Goal: Transaction & Acquisition: Obtain resource

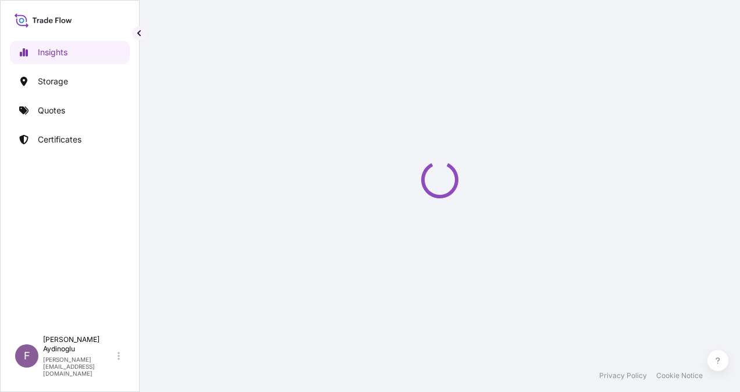
select select "2025"
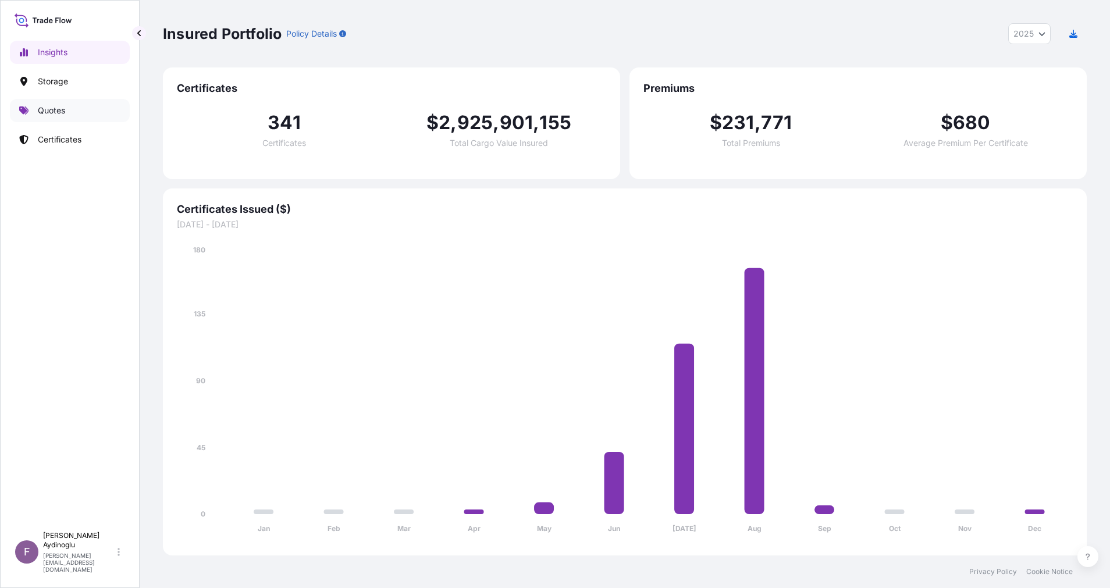
click at [84, 110] on link "Quotes" at bounding box center [70, 110] width 120 height 23
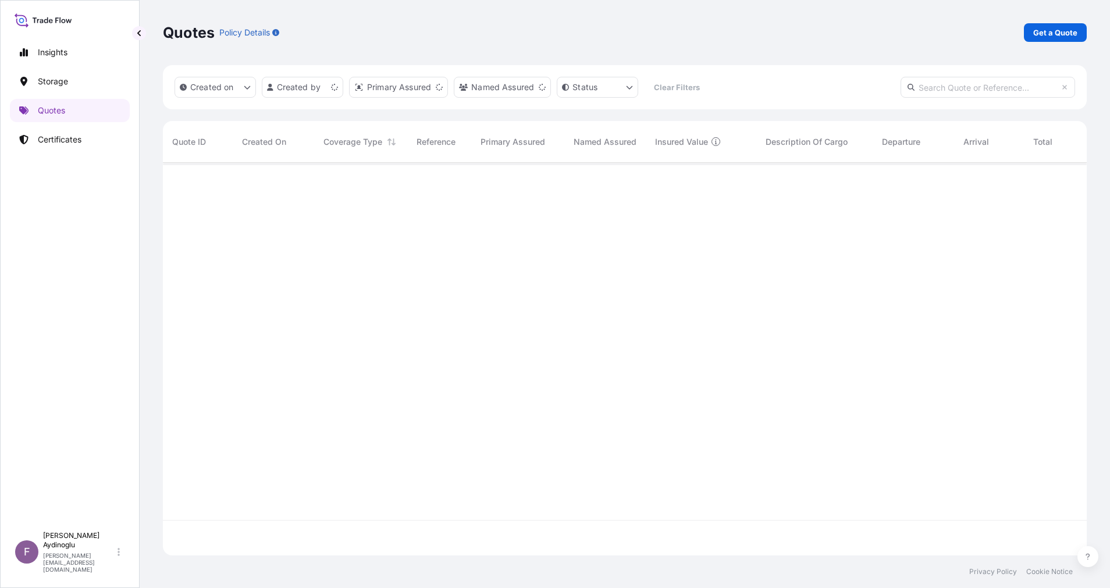
scroll to position [386, 911]
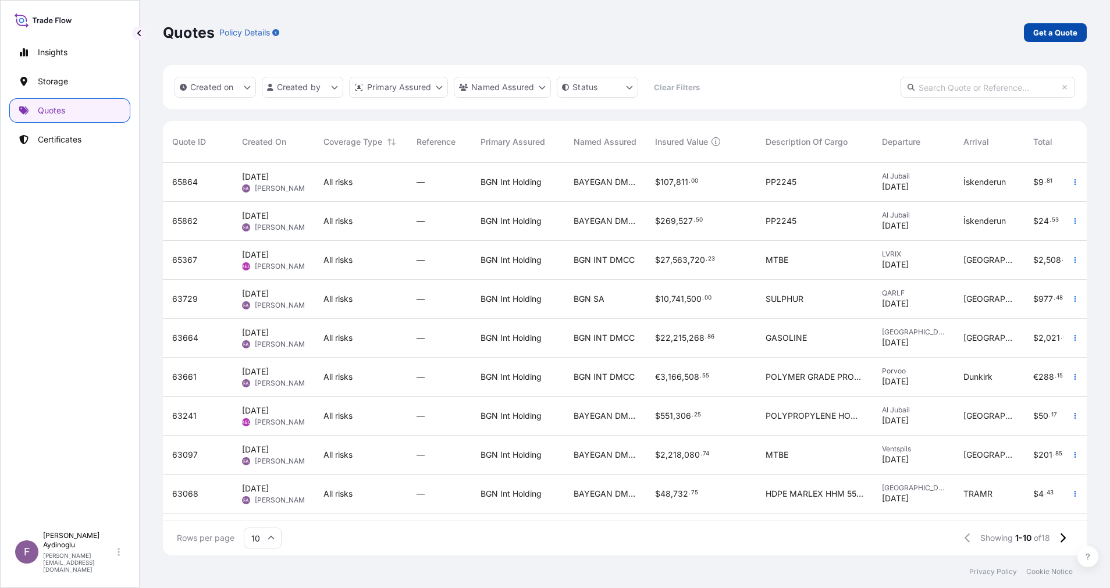
click at [740, 31] on p "Get a Quote" at bounding box center [1055, 33] width 44 height 12
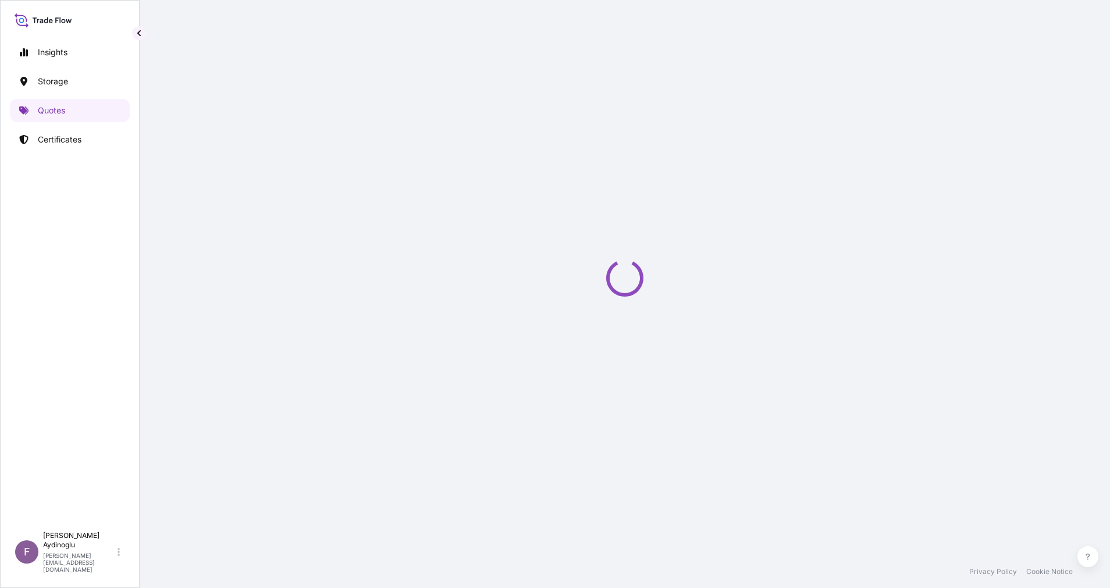
select select "Ocean Vessel"
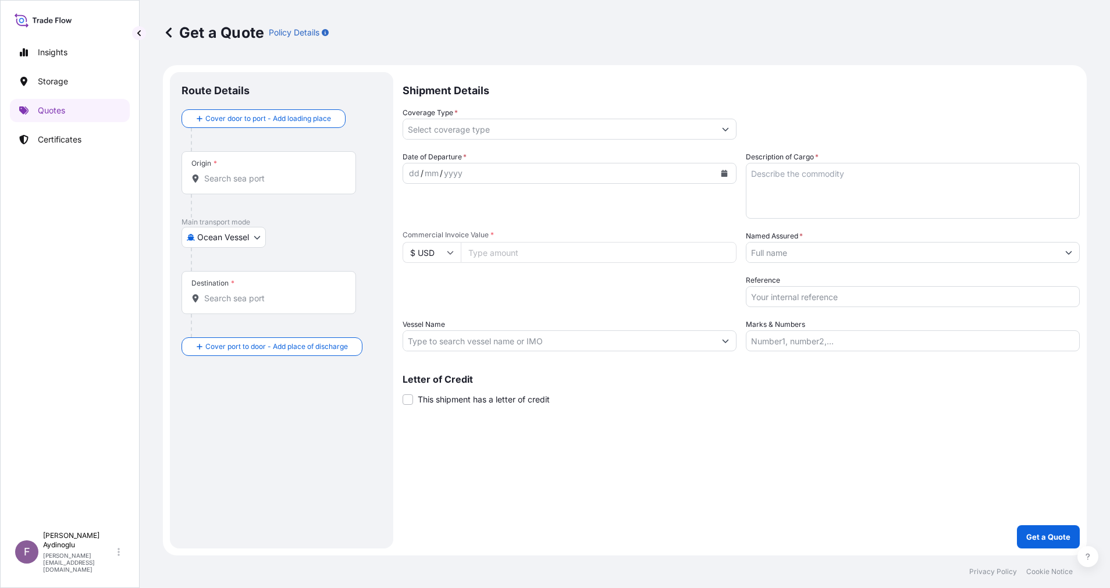
click at [490, 126] on input "Coverage Type *" at bounding box center [559, 129] width 312 height 21
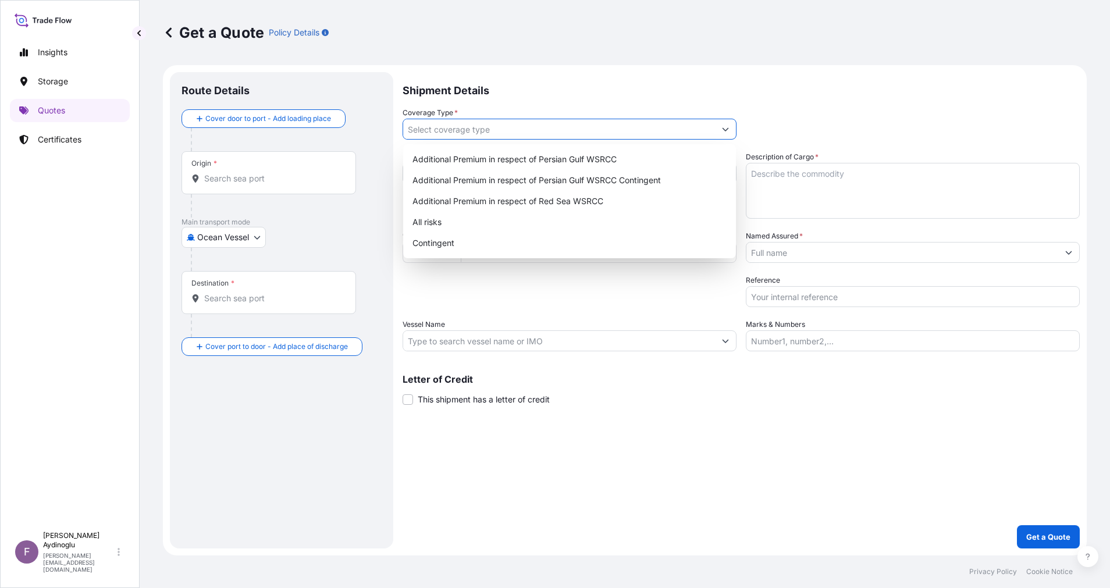
click at [740, 334] on input "Marks & Numbers" at bounding box center [913, 340] width 334 height 21
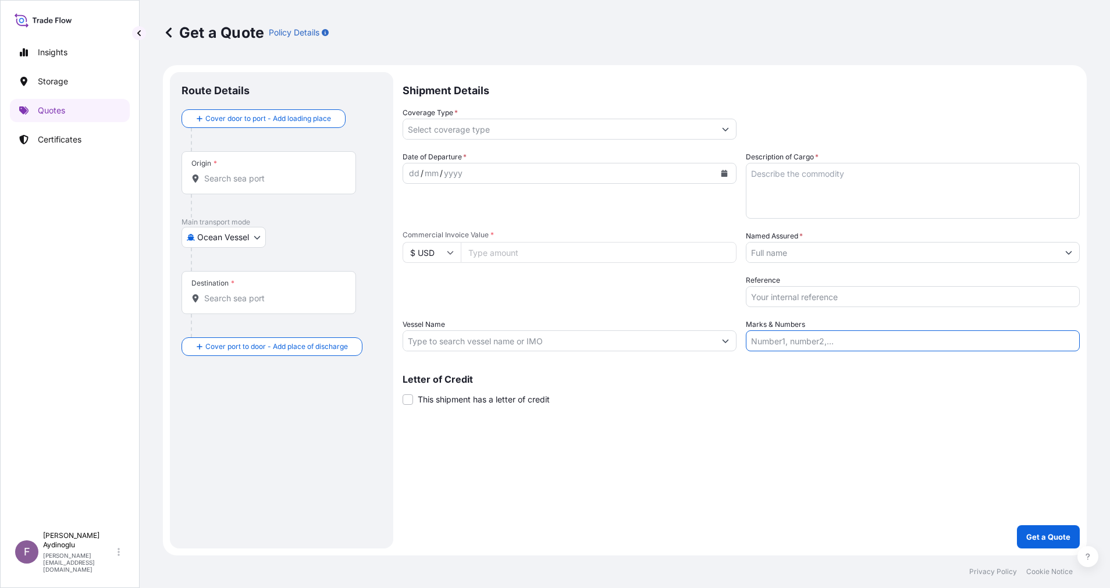
type input "PO NO: 25Y0165600 Quantity M/Tonn: 495,000 Premium: USD 111,77"
type input "Jubail Saudi Arabia"
type input "Alsancak"
type input "Additional Premium in respect of Persian Gulf WSRCC"
type input "532248.8"
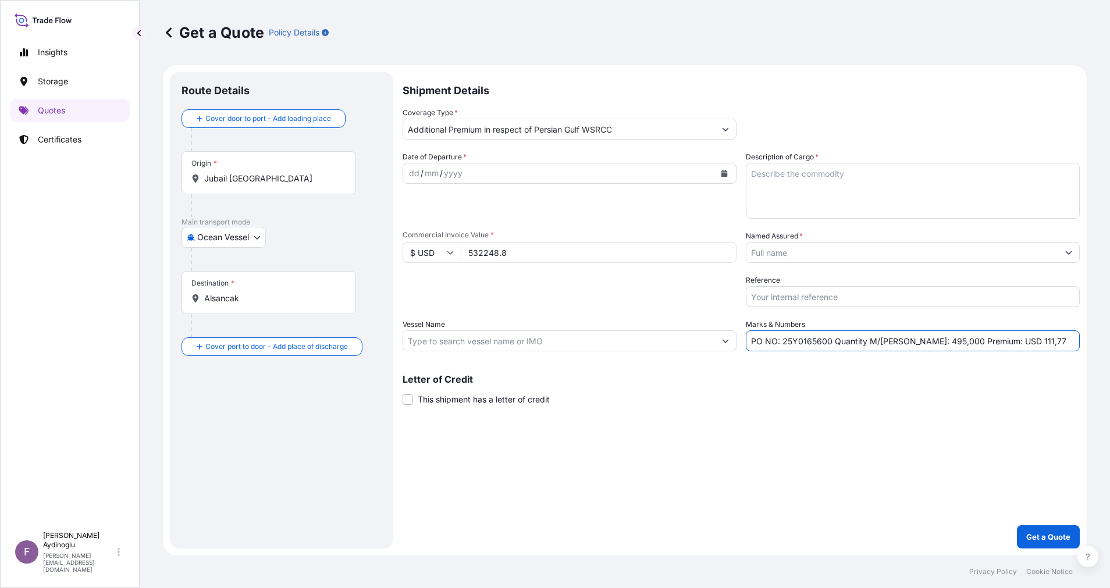
type input "BAYEGAN DMCC"
type input "CMA CGM MANAUS"
click at [740, 392] on div "Shipment Details Coverage Type * Additional Premium in respect of Persian Gulf …" at bounding box center [741, 310] width 677 height 477
drag, startPoint x: 783, startPoint y: 342, endPoint x: 831, endPoint y: 342, distance: 48.3
click at [740, 342] on input "PO NO: 25Y0165600 Quantity M/Tonn: 495,000 Premium: USD 111,77" at bounding box center [913, 340] width 334 height 21
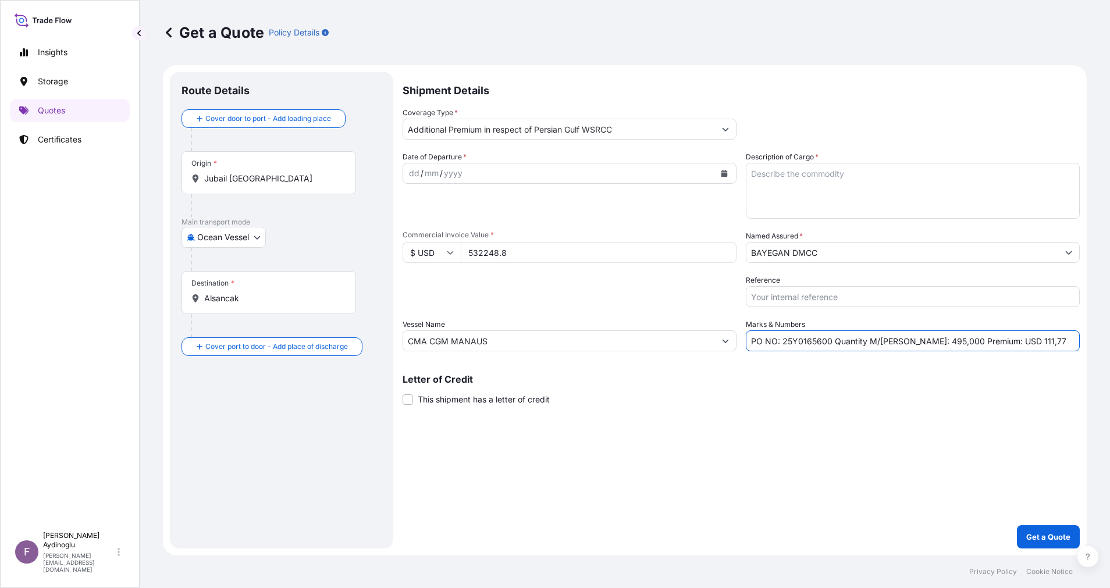
paste input "5"
type input "PO NO: 25Y0165500 Quantity M/Tonn: 495,000 Premium: USD 111,77"
drag, startPoint x: 561, startPoint y: 250, endPoint x: 333, endPoint y: 261, distance: 229.0
click at [343, 261] on form "Route Details Cover door to port - Add loading place Place of loading Road / In…" at bounding box center [625, 310] width 924 height 490
paste input "1596746.3"
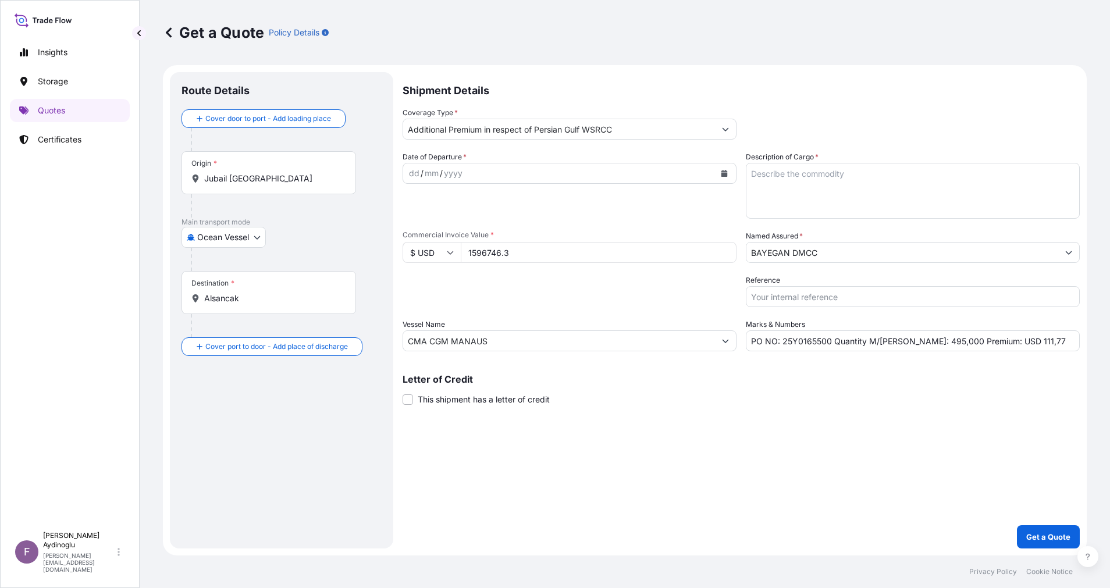
type input "1596746.3"
click at [701, 375] on div "Letter of Credit This shipment has a letter of credit Letter of credit * Letter…" at bounding box center [741, 383] width 677 height 45
click at [740, 178] on textarea "Description of Cargo *" at bounding box center [913, 191] width 334 height 56
paste textarea "PP H3030T"
type textarea "PP H3030T"
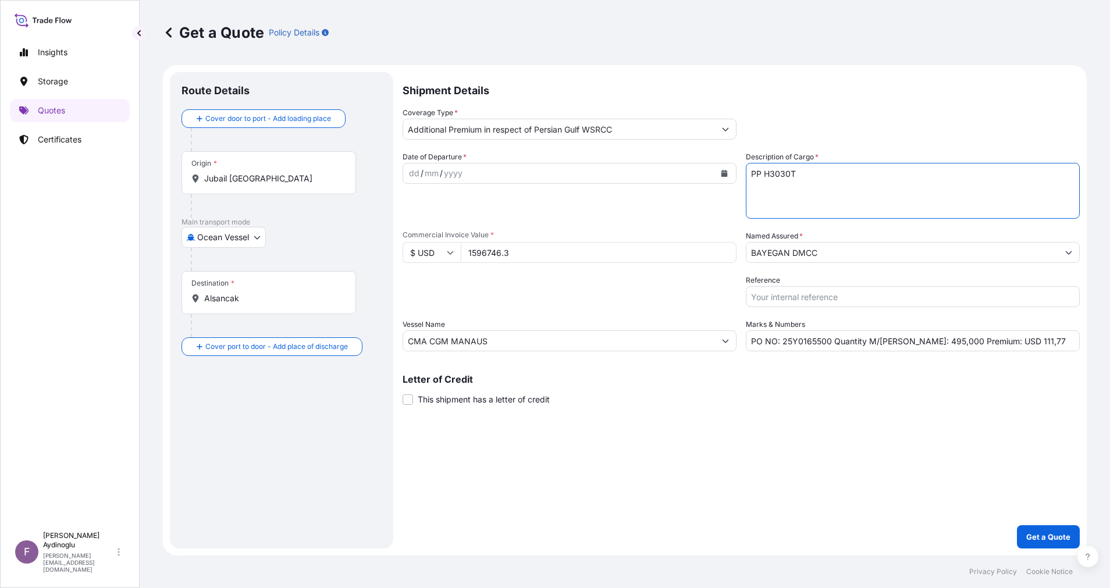
click at [740, 392] on div "Shipment Details Coverage Type * Additional Premium in respect of Persian Gulf …" at bounding box center [741, 310] width 677 height 477
drag, startPoint x: 903, startPoint y: 344, endPoint x: 915, endPoint y: 345, distance: 12.2
click at [740, 345] on input "PO NO: 25Y0165500 Quantity M/Tonn: 495,000 Premium: USD 111,77" at bounding box center [913, 340] width 334 height 21
paste input "148"
click at [740, 343] on input "PO NO: 25Y0165500 Quantity M/Tonn: 1485,000 Premium: USD 111,77" at bounding box center [913, 340] width 334 height 21
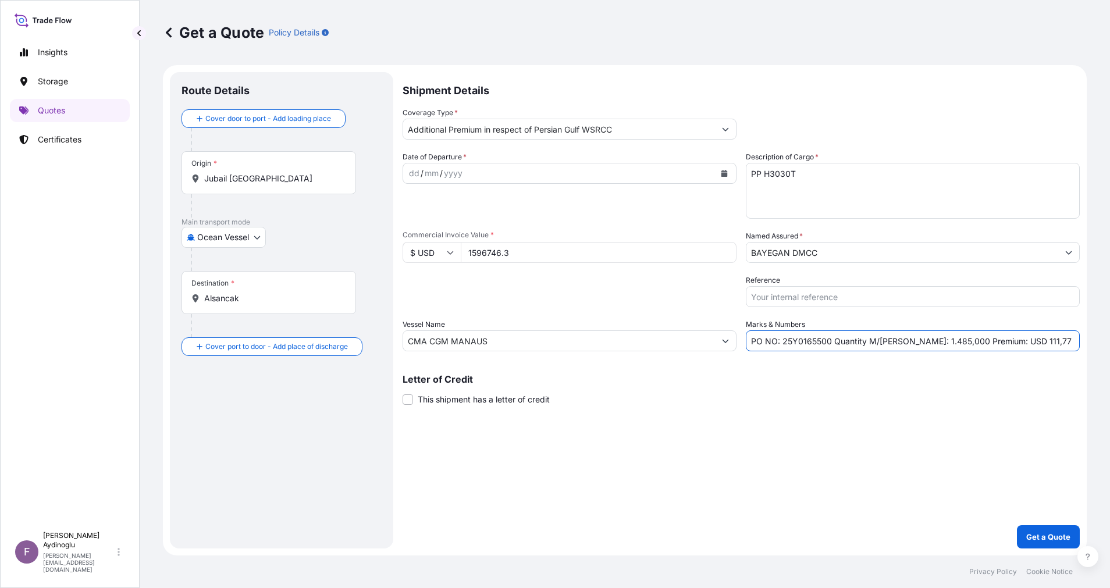
type input "PO NO: 25Y0165500 Quantity M/Tonn: 1.485,000 Premium: USD 111,77"
drag, startPoint x: 575, startPoint y: 342, endPoint x: 379, endPoint y: 336, distance: 196.2
click at [379, 336] on form "Route Details Cover door to port - Add loading place Place of loading Road / In…" at bounding box center [625, 310] width 924 height 490
paste input "URAL"
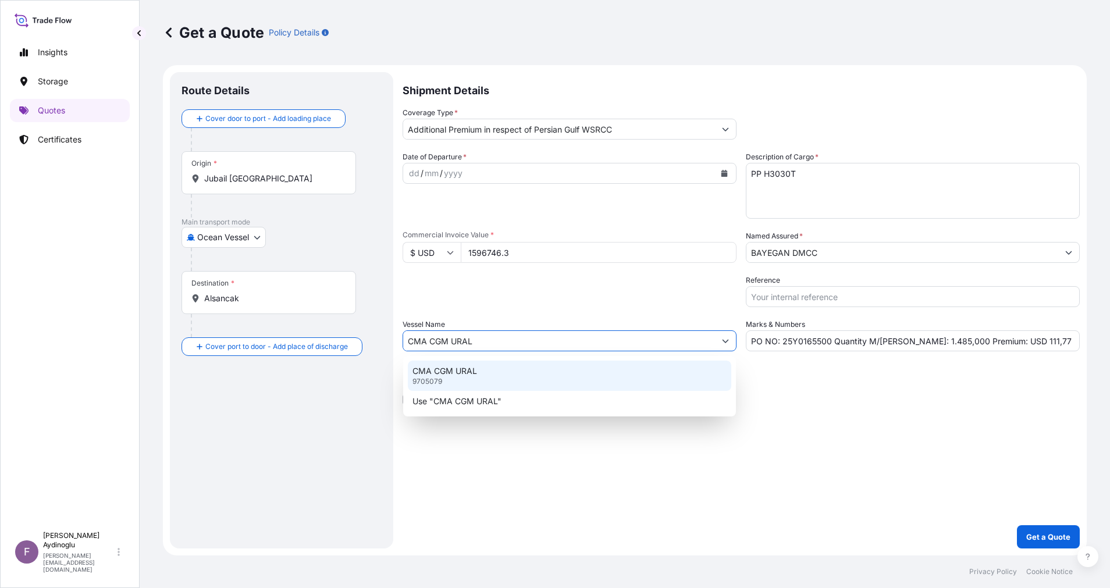
click at [544, 375] on div "CMA CGM URAL 9705079" at bounding box center [569, 376] width 323 height 30
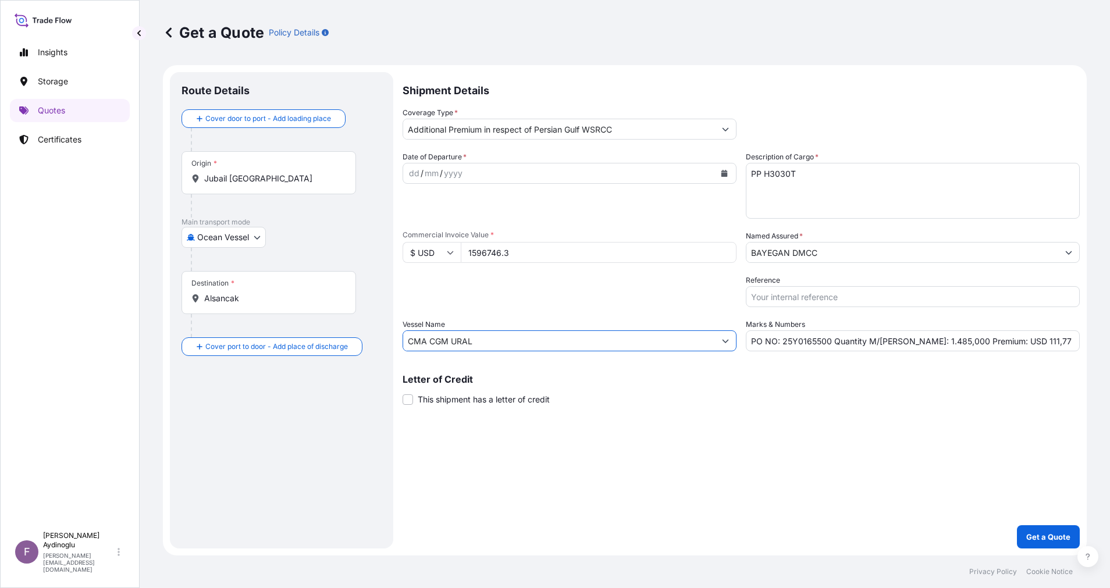
type input "CMA CGM URAL"
click at [740, 392] on div "Shipment Details Coverage Type * Additional Premium in respect of Persian Gulf …" at bounding box center [741, 310] width 677 height 477
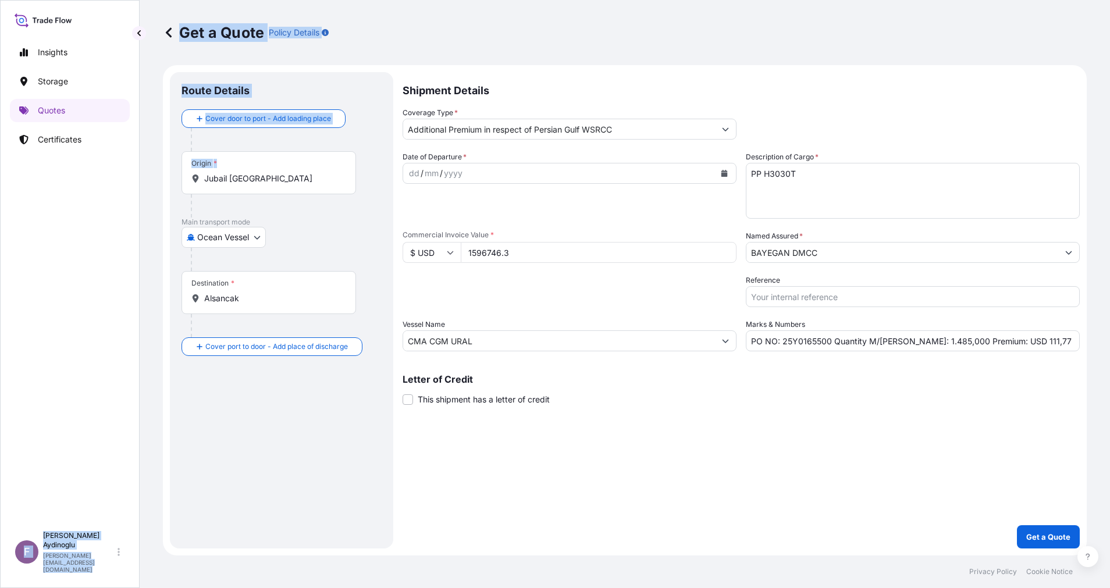
drag, startPoint x: 327, startPoint y: 185, endPoint x: 97, endPoint y: 177, distance: 230.0
click at [100, 176] on div "Insights Storage Quotes Certificates F Fatih Aydinoglu fatih.aydinoglu@polarisb…" at bounding box center [555, 294] width 1110 height 588
click at [304, 188] on div "Origin * Jubail Saudi Arabia" at bounding box center [269, 172] width 175 height 43
click at [304, 184] on input "Jubail Saudi Arabia" at bounding box center [272, 179] width 137 height 12
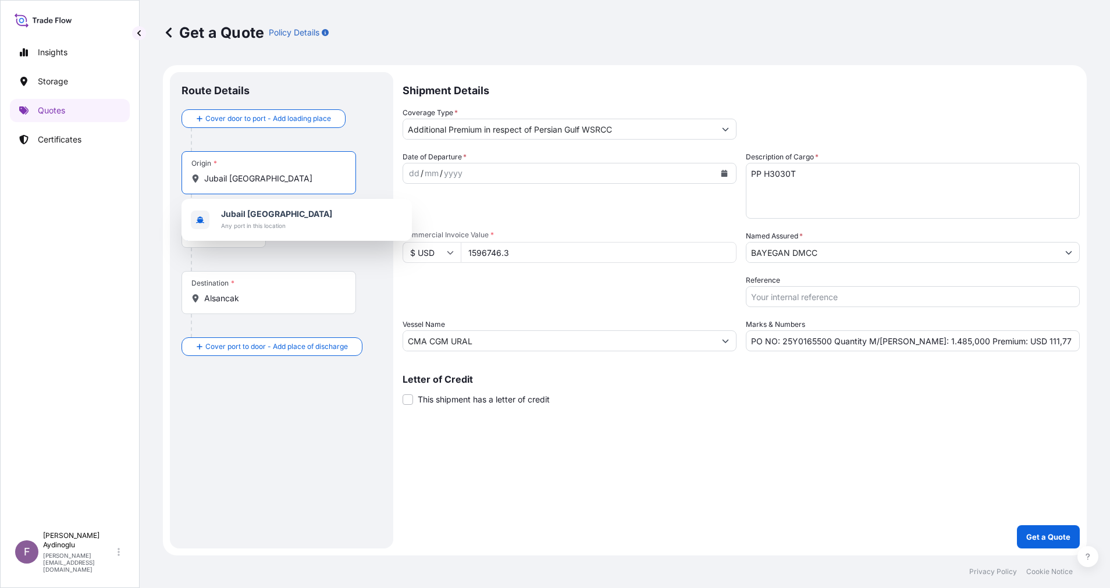
drag, startPoint x: 307, startPoint y: 179, endPoint x: 155, endPoint y: 172, distance: 151.4
click at [157, 172] on div "Get a Quote Policy Details Route Details Cover door to port - Add loading place…" at bounding box center [625, 278] width 970 height 556
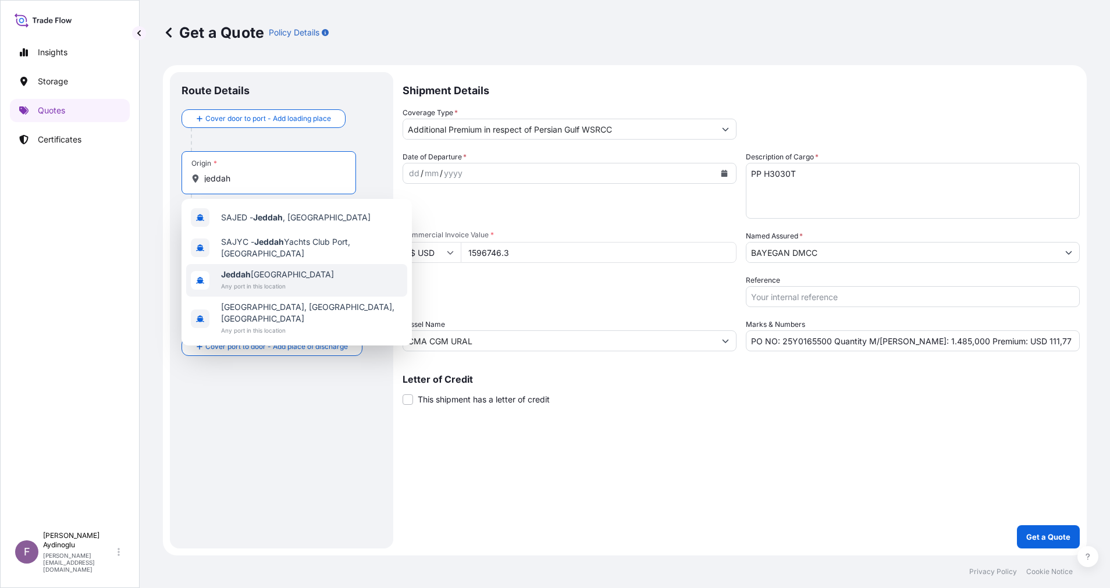
click at [287, 285] on span "Any port in this location" at bounding box center [277, 286] width 113 height 12
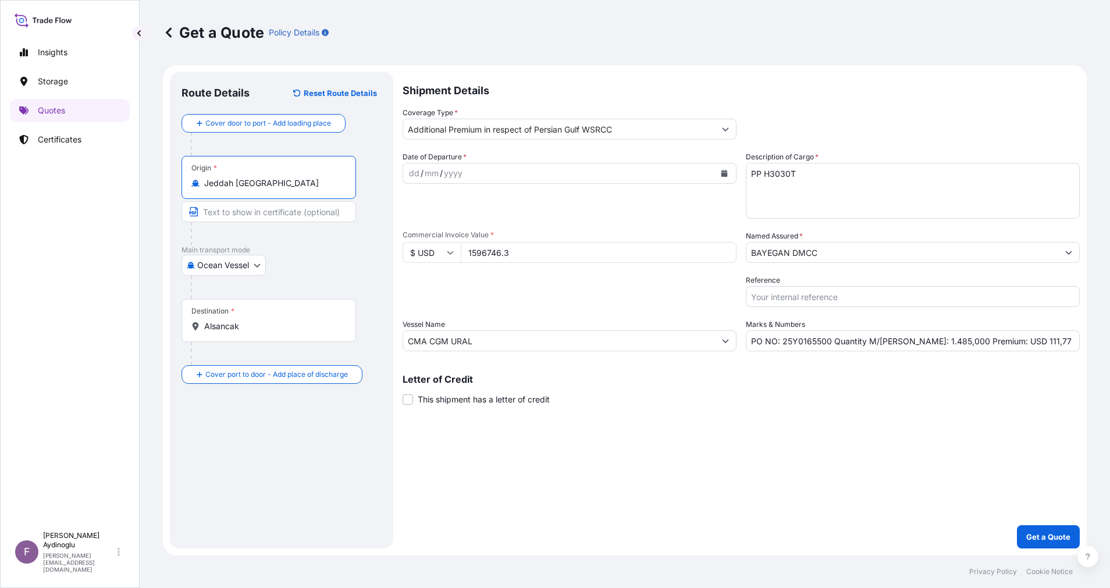
type input "Jeddah [GEOGRAPHIC_DATA]"
click at [282, 205] on input "Text to appear on certificate" at bounding box center [269, 211] width 175 height 21
type input "JEDDAH / SAUDI ARABIA"
click at [330, 286] on div at bounding box center [286, 287] width 191 height 23
click at [310, 329] on input "Alsancak" at bounding box center [272, 327] width 137 height 12
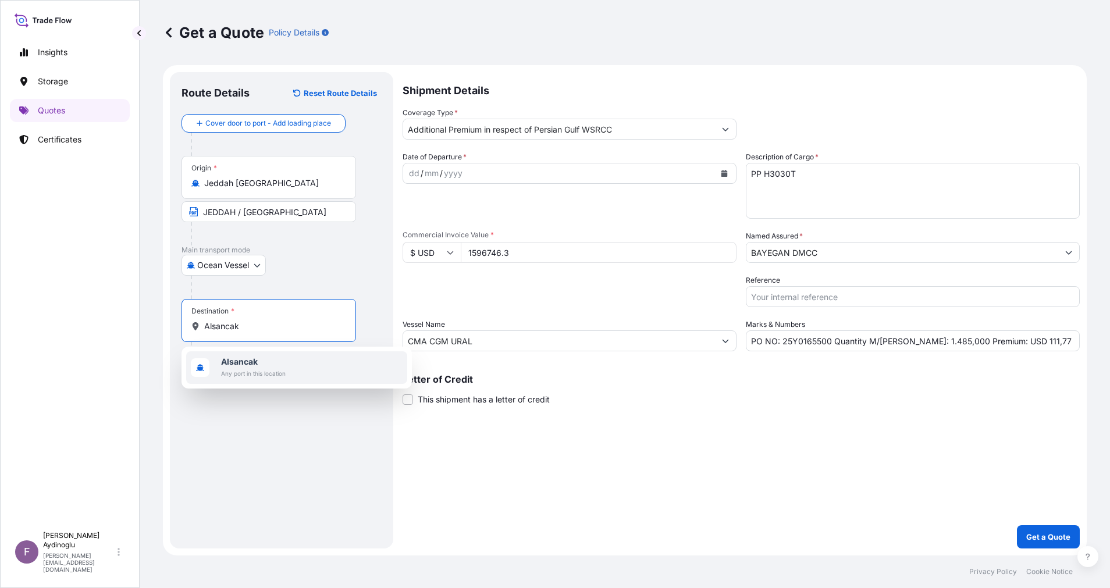
click at [298, 373] on div "Alsancak Any port in this location" at bounding box center [296, 367] width 221 height 33
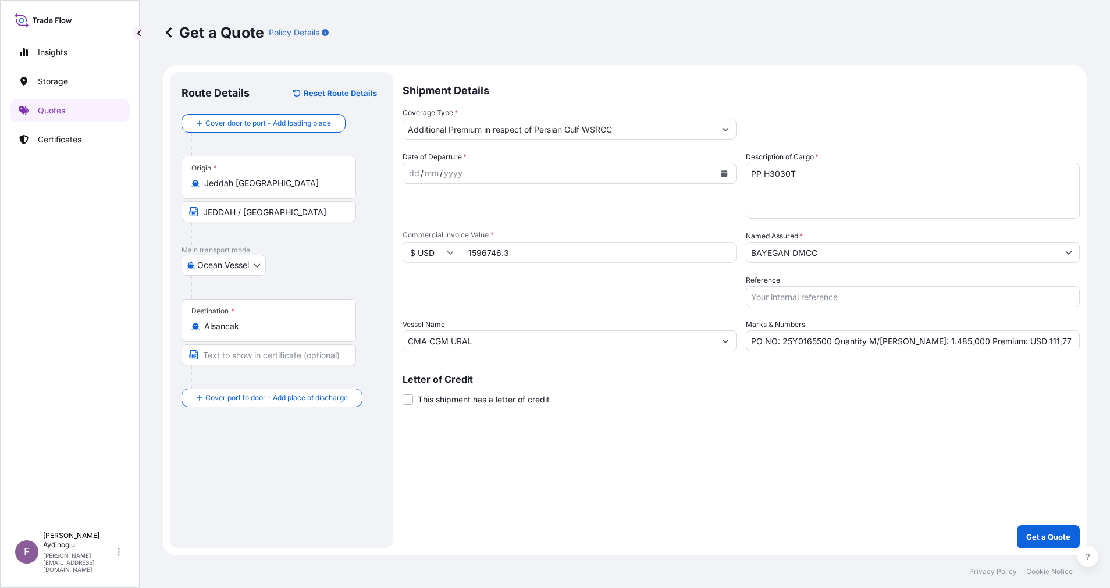
click at [283, 349] on div "Destination * Alsancak" at bounding box center [282, 344] width 200 height 90
click at [278, 354] on input "Text to appear on certificate" at bounding box center [269, 354] width 175 height 21
type input "ALSANCAK-IZMIR / TURKEY"
click at [342, 392] on div "Route Details Reset Route Details Cover door to port - Add loading place Place …" at bounding box center [282, 310] width 200 height 453
click at [415, 166] on div "dd" at bounding box center [414, 173] width 13 height 14
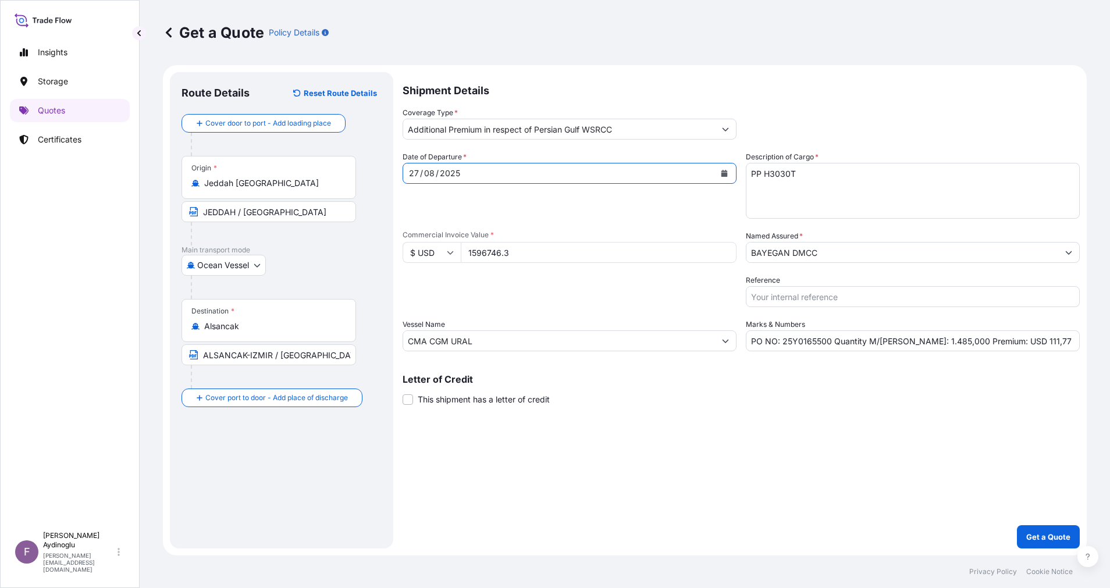
click at [731, 129] on button "Show suggestions" at bounding box center [725, 129] width 21 height 21
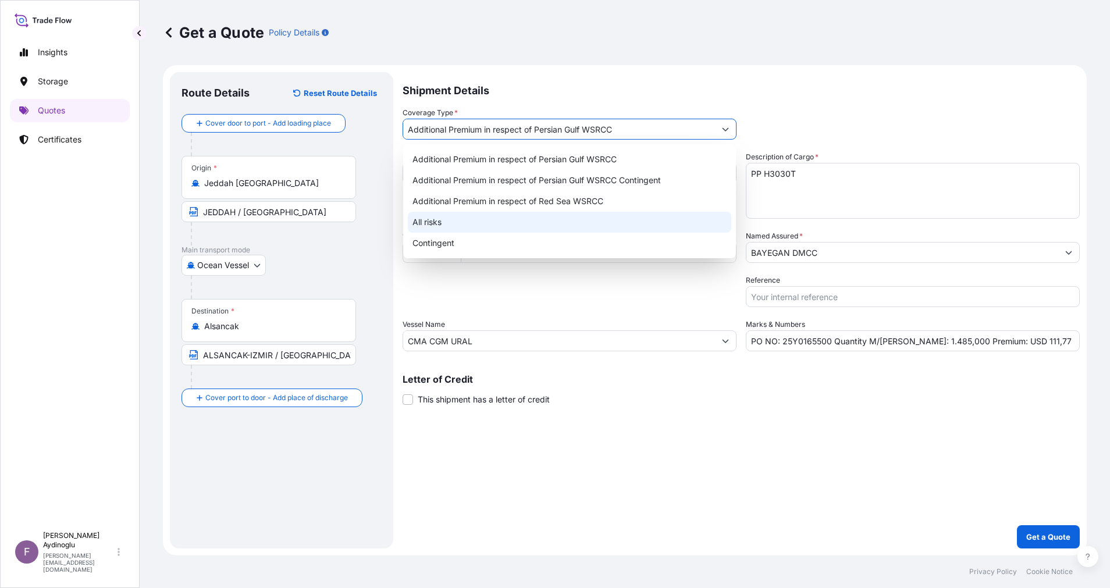
click at [525, 227] on div "All risks" at bounding box center [569, 222] width 323 height 21
type input "All risks"
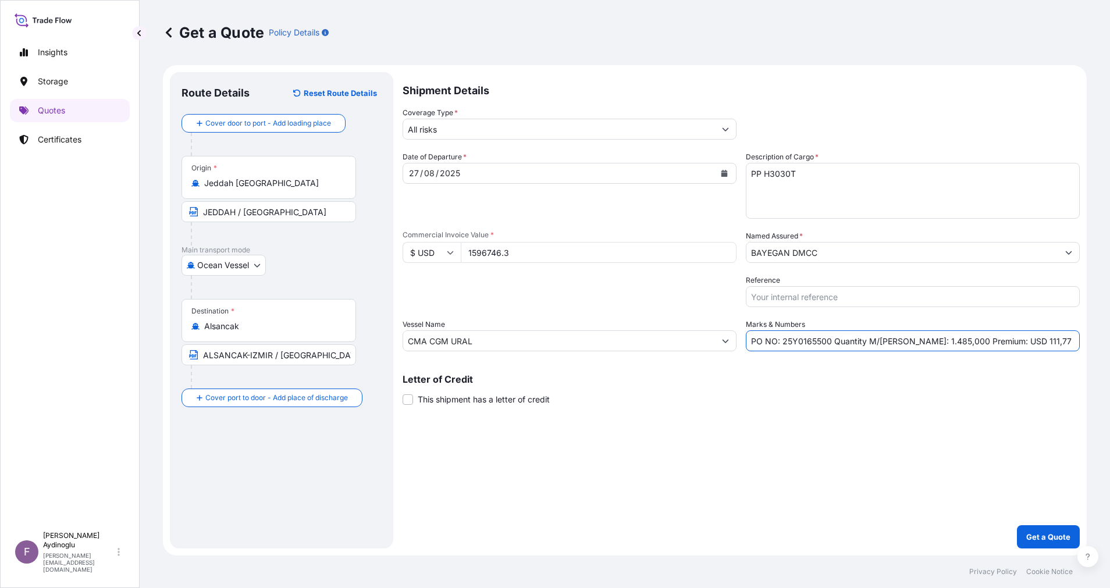
drag, startPoint x: 1002, startPoint y: 344, endPoint x: 1012, endPoint y: 344, distance: 9.3
click at [740, 344] on input "PO NO: 25Y0165500 Quantity M/Tonn: 1.485,000 Premium: USD 111,77" at bounding box center [913, 340] width 334 height 21
click at [740, 344] on input "PO NO: 25Y0165500 Quantity M/Tonn: 1.485,000 Premium: USD 175,77" at bounding box center [913, 340] width 334 height 21
type input "PO NO: 25Y0165500 Quantity M/[PERSON_NAME]: 1.485,000 Premium: USD 175,64"
click at [740, 392] on div "Shipment Details Coverage Type * All risks Date of Departure * 27 / 08 / 2025 C…" at bounding box center [741, 310] width 677 height 477
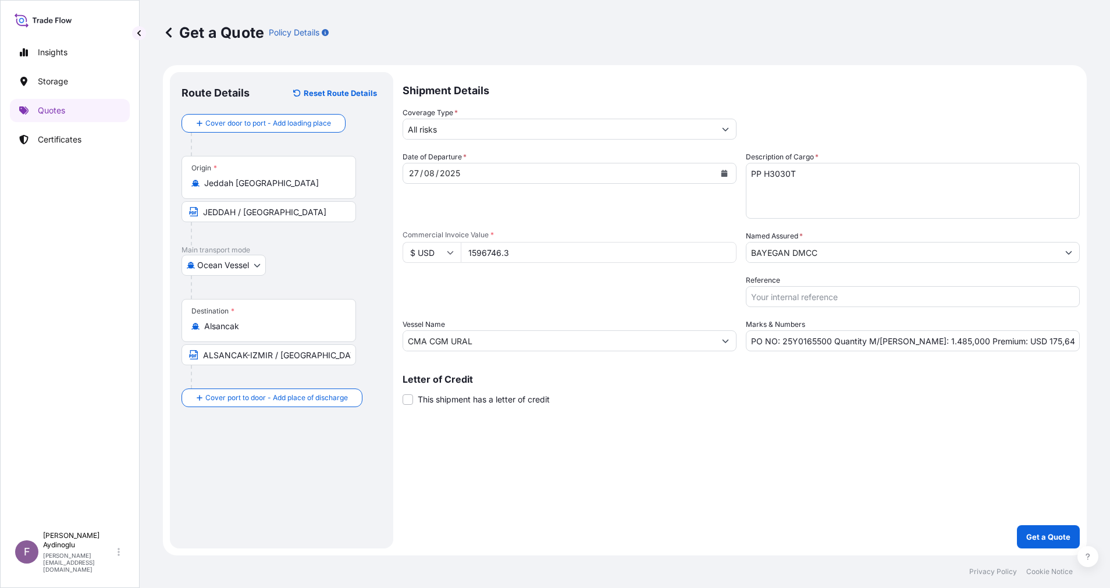
click at [740, 257] on input "BAYEGAN DMCC" at bounding box center [902, 252] width 312 height 21
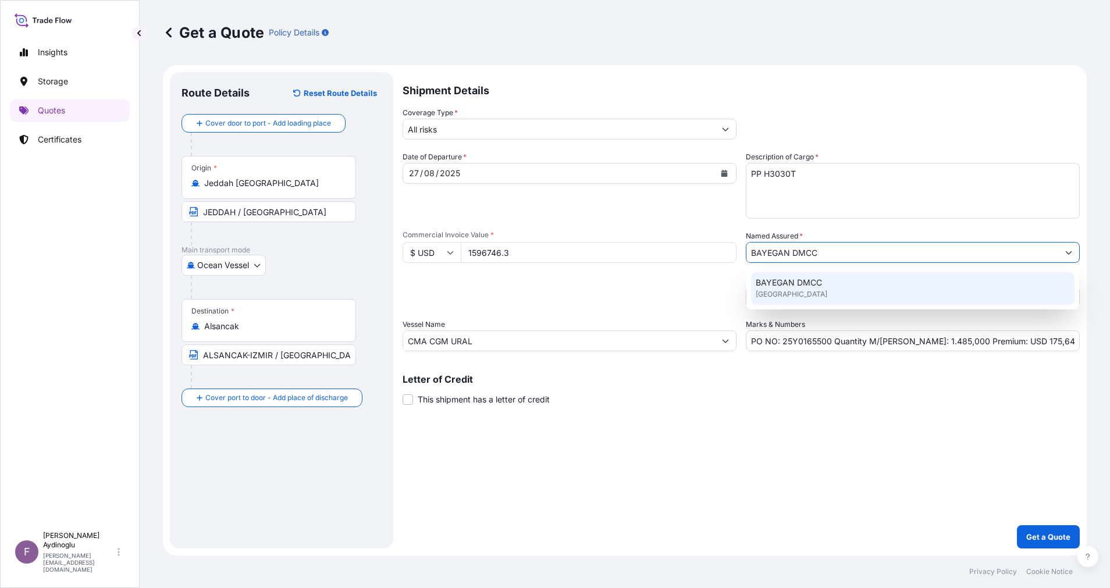
click at [740, 283] on div "BAYEGAN DMCC United Kingdom" at bounding box center [912, 288] width 323 height 33
click at [702, 392] on div "Shipment Details Coverage Type * All risks Date of Departure * 27 / 08 / 2025 C…" at bounding box center [741, 310] width 677 height 477
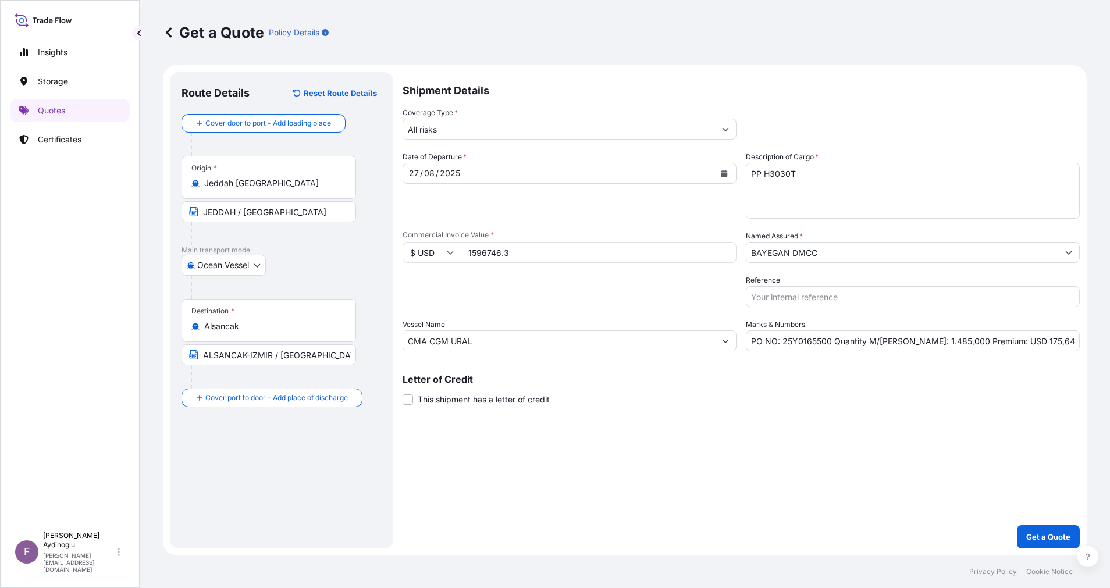
click at [740, 392] on p "Get a Quote" at bounding box center [1048, 537] width 44 height 12
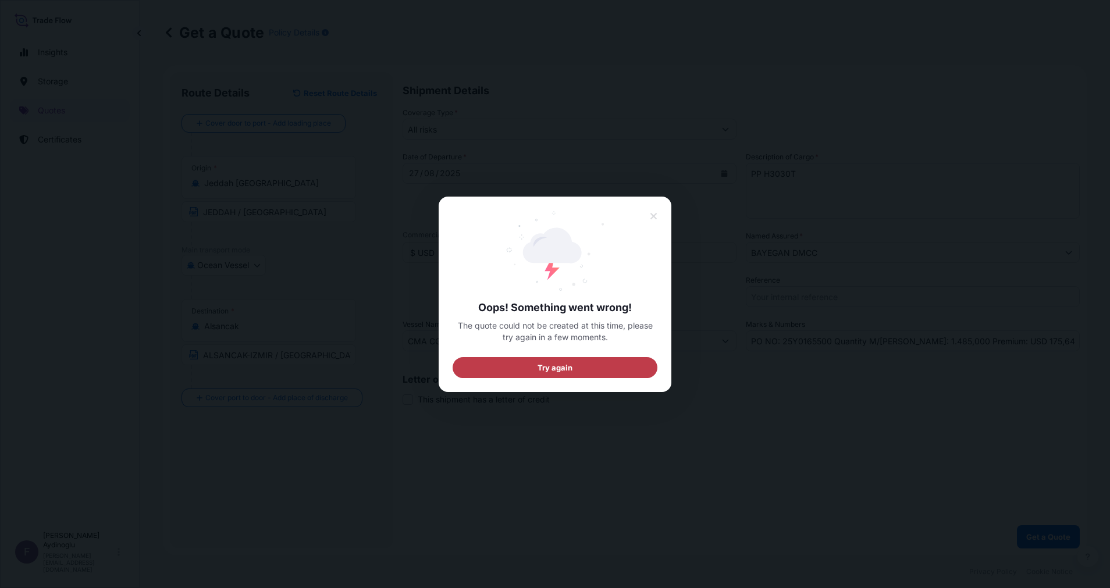
click at [547, 364] on span "Try again" at bounding box center [555, 367] width 35 height 12
click at [657, 219] on button at bounding box center [654, 216] width 22 height 21
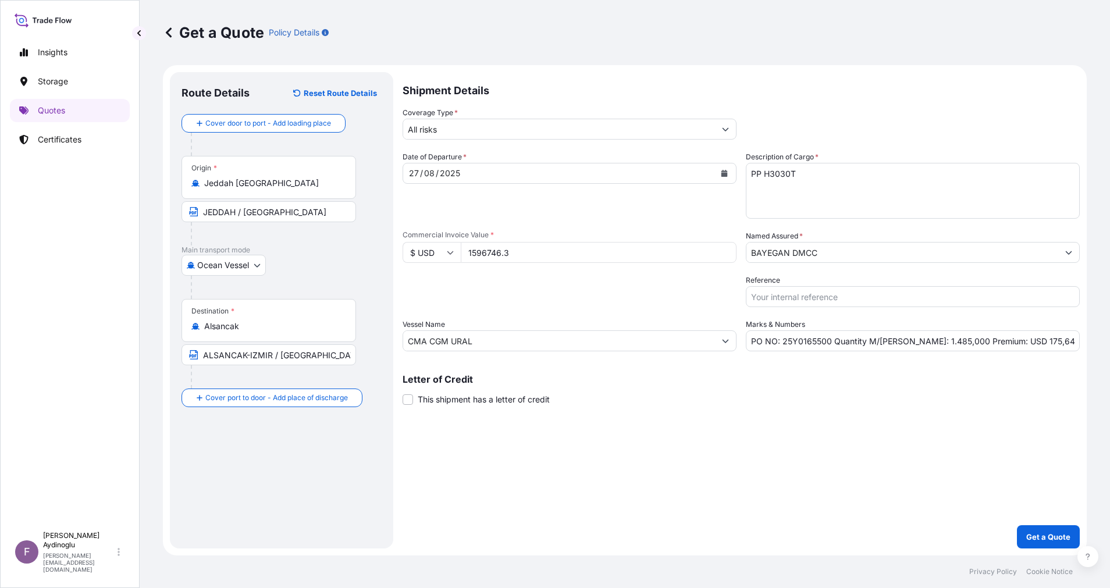
click at [168, 29] on icon at bounding box center [169, 33] width 12 height 12
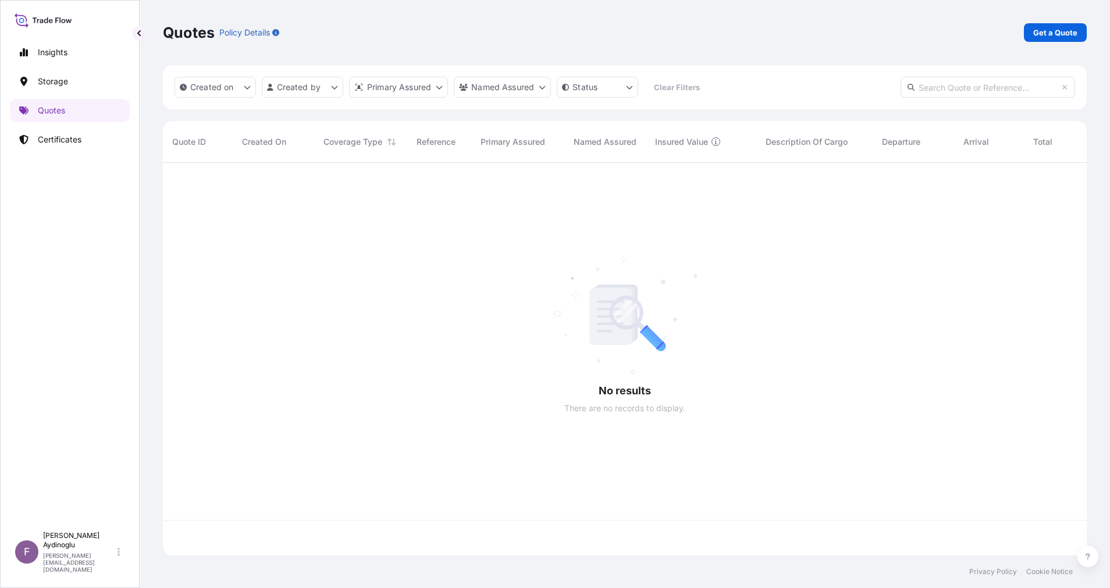
scroll to position [386, 911]
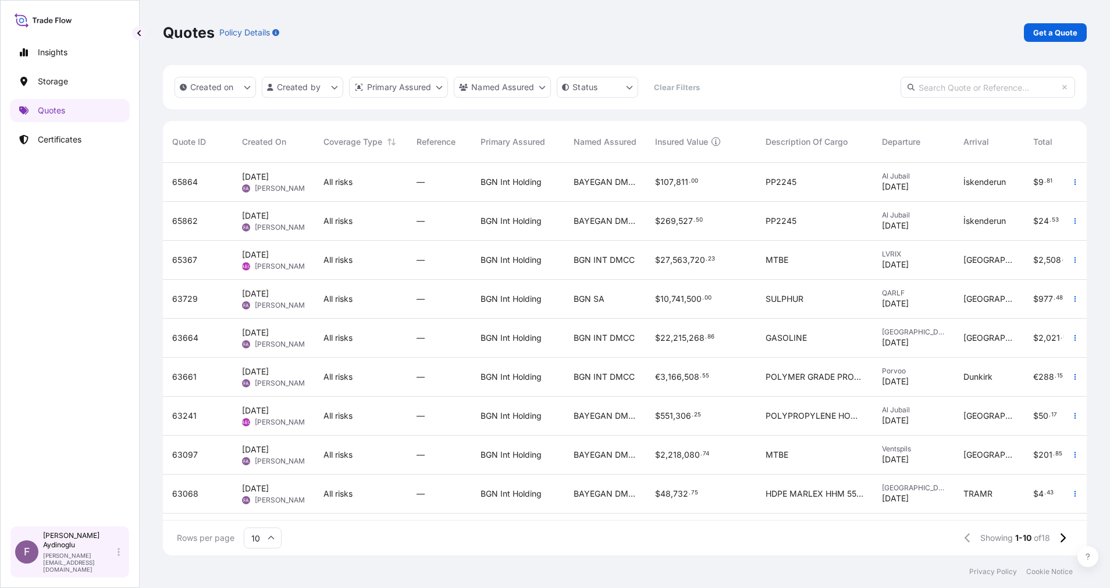
click at [82, 392] on p "Fatih Aydinoglu" at bounding box center [79, 540] width 72 height 19
click at [407, 392] on div "Rows per page 10 Showing 1-10 of 18" at bounding box center [625, 538] width 924 height 35
click at [740, 39] on link "Get a Quote" at bounding box center [1055, 32] width 63 height 19
select select "Ocean Vessel"
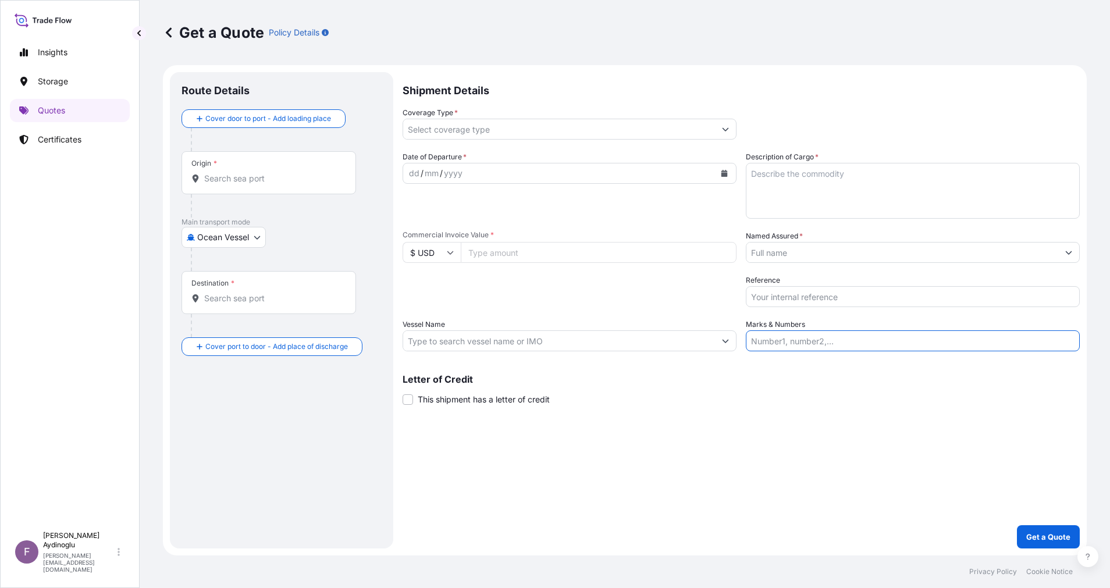
click at [740, 340] on input "Marks & Numbers" at bounding box center [913, 340] width 334 height 21
type input "PO NO: 25Y0165500 Quantity M/[PERSON_NAME]: 1.485,000 Premium: USD 175,64"
type input "Jeddah [GEOGRAPHIC_DATA]"
type input "Alsancak"
type input "All risks"
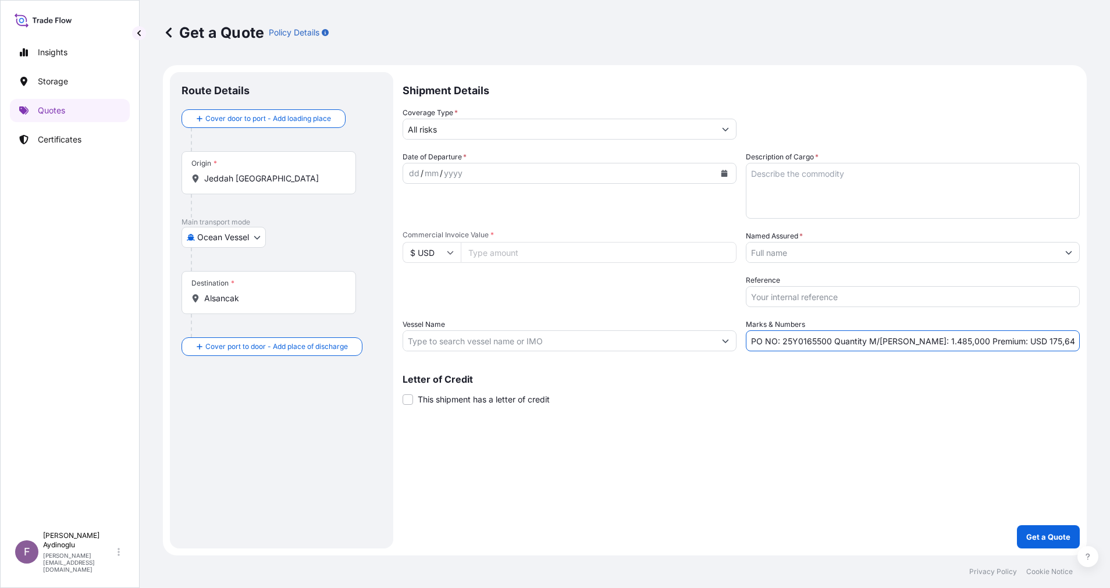
type input "1596746.3"
type input "BAYEGAN DMCC"
type input "CMA CGM URAL"
click at [416, 173] on div "dd" at bounding box center [414, 173] width 13 height 14
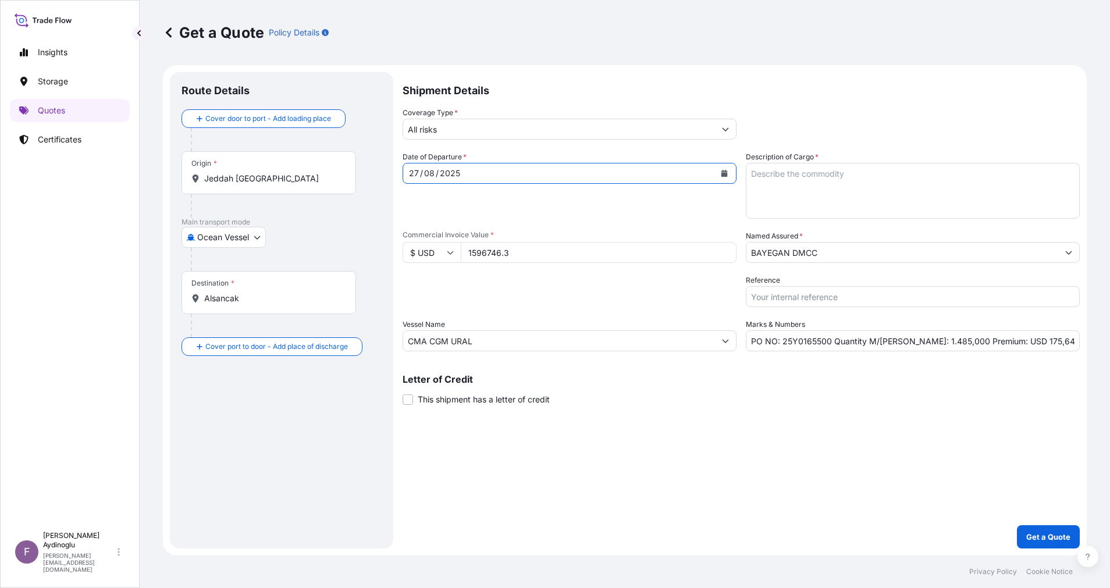
click at [322, 184] on div "Origin * Jeddah Saudi Arabia" at bounding box center [269, 172] width 175 height 43
click at [322, 184] on input "Jeddah [GEOGRAPHIC_DATA]" at bounding box center [272, 179] width 137 height 12
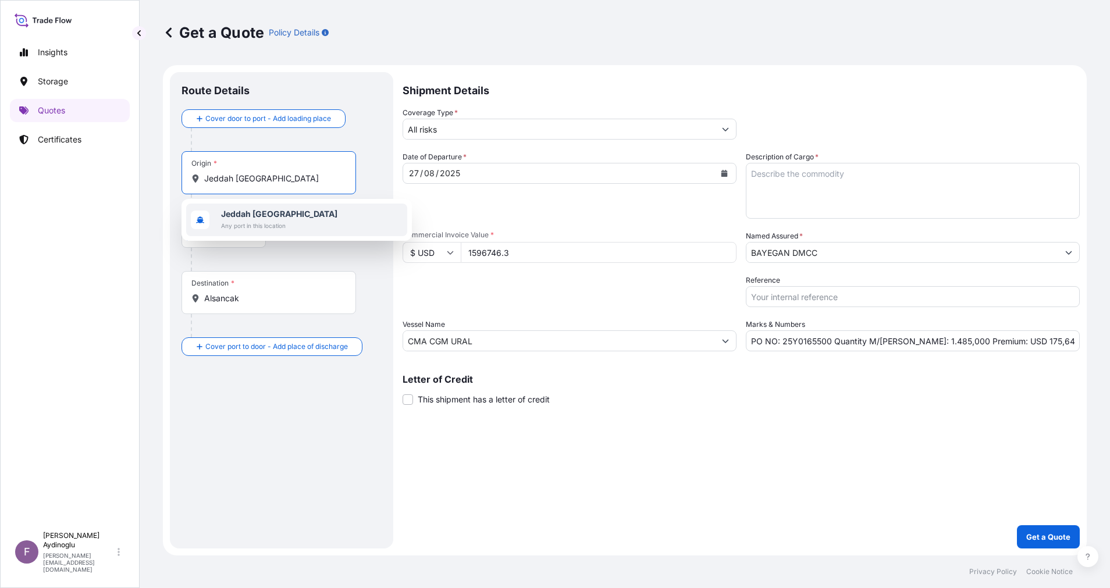
click at [316, 221] on div "Jeddah Saudi Arabia Any port in this location" at bounding box center [296, 220] width 221 height 33
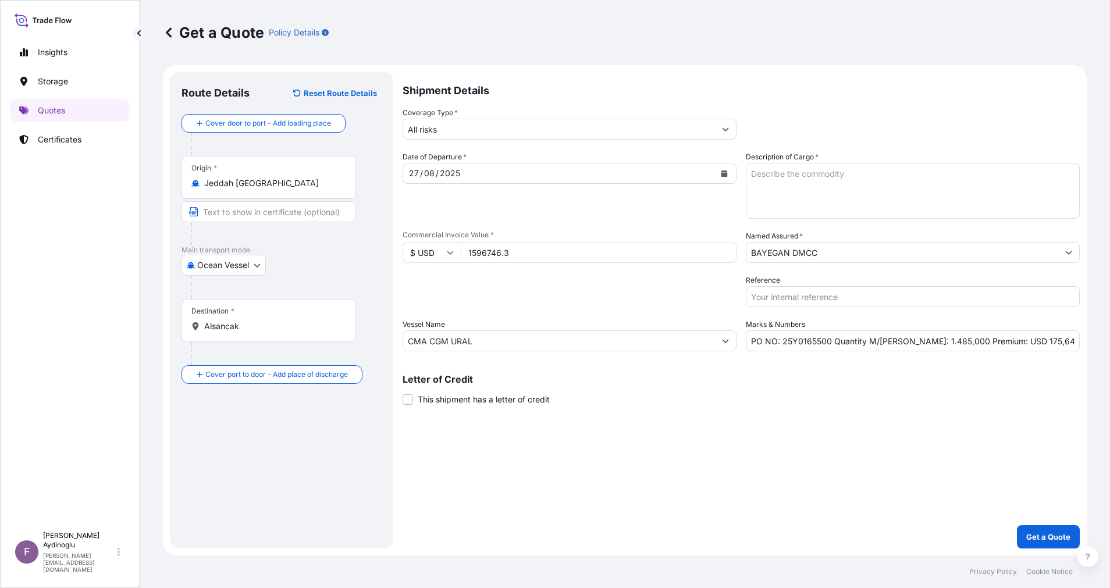
click at [323, 256] on div "Main transport mode Ocean Vessel Ocean Vessel Air Land" at bounding box center [282, 273] width 200 height 54
click at [264, 203] on input "Text to appear on certificate" at bounding box center [269, 211] width 175 height 21
type input "JEDDAH / SAUDI ARABIA"
click at [286, 326] on input "Alsancak" at bounding box center [272, 327] width 137 height 12
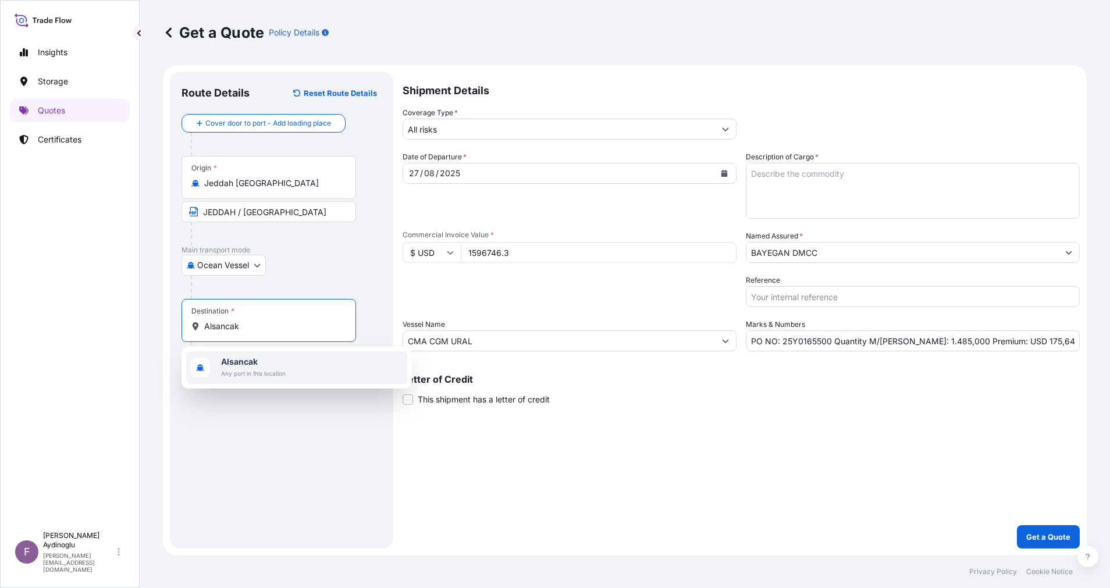
click at [297, 371] on div "Alsancak Any port in this location" at bounding box center [296, 367] width 221 height 33
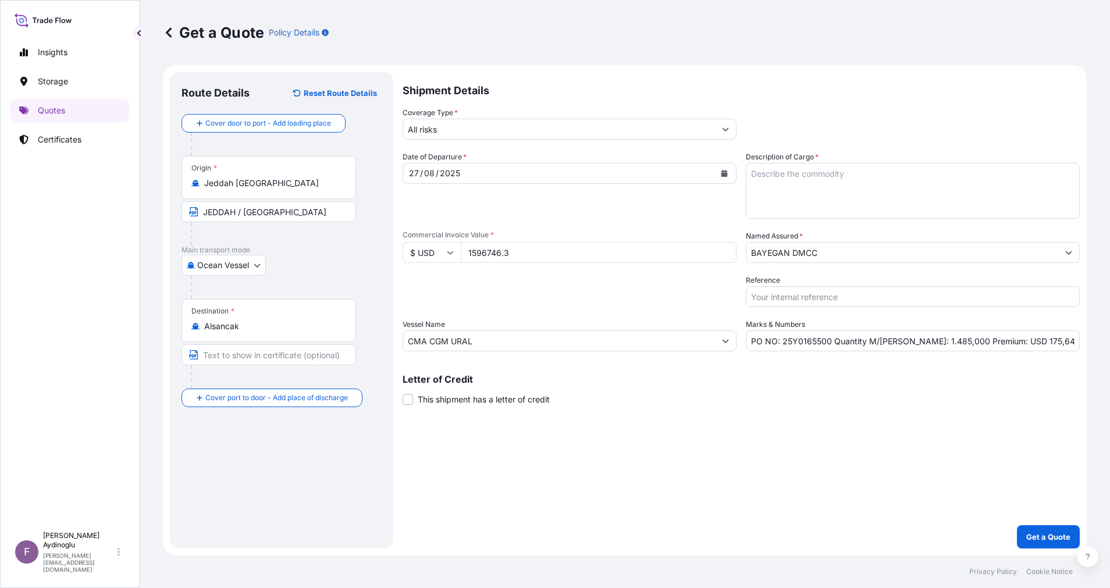
click at [305, 392] on div "Route Details Reset Route Details Cover door to port - Add loading place Place …" at bounding box center [282, 310] width 200 height 453
click at [283, 354] on input "Text to appear on certificate" at bounding box center [269, 354] width 175 height 21
type input "ALSANCAK-IZMIR / TURKEY"
click at [740, 392] on div "Shipment Details Coverage Type * All risks Date of Departure * 27 / 08 / 2025 C…" at bounding box center [741, 310] width 677 height 477
click at [553, 342] on input "CMA CGM URAL" at bounding box center [559, 340] width 312 height 21
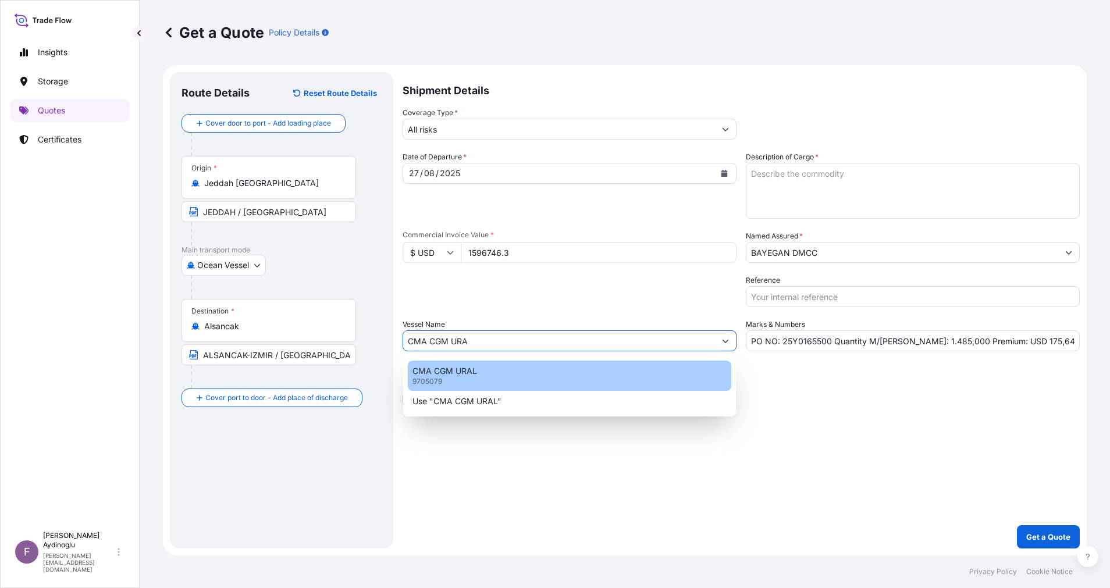
type input "CMA CGM URAL"
click at [696, 385] on div "CMA CGM URAL 9705079" at bounding box center [569, 376] width 323 height 30
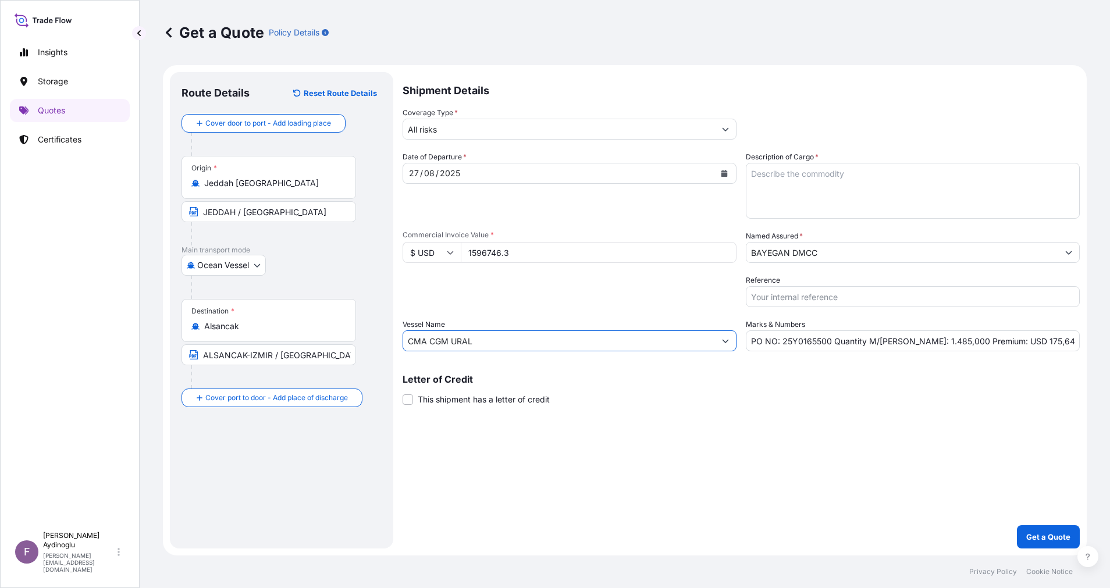
click at [740, 389] on div "Letter of Credit This shipment has a letter of credit Letter of credit * Letter…" at bounding box center [741, 390] width 677 height 31
click at [730, 129] on button "Show suggestions" at bounding box center [725, 129] width 21 height 21
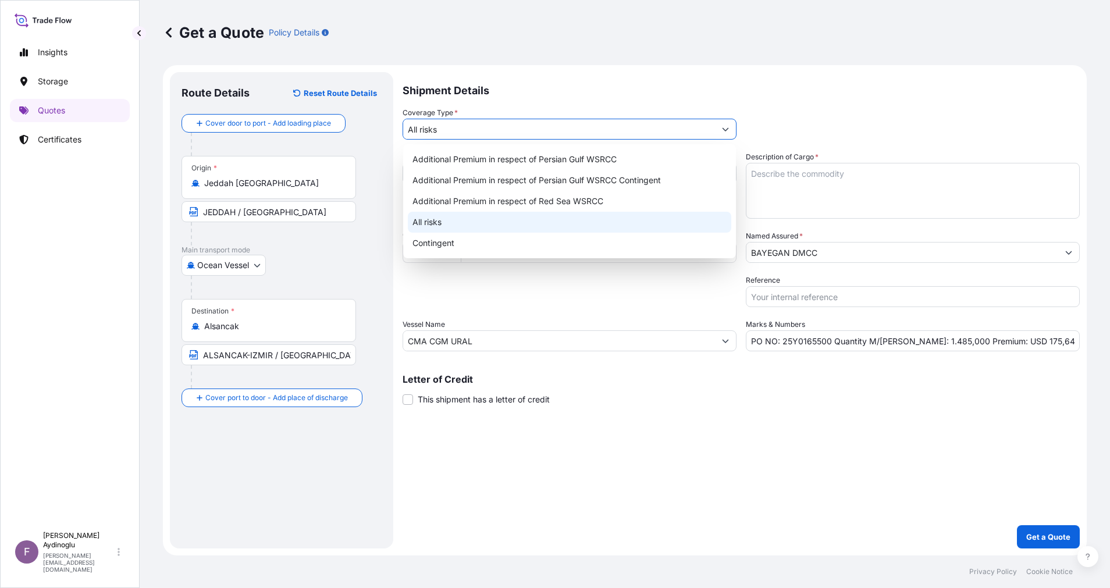
click at [560, 227] on div "All risks" at bounding box center [569, 222] width 323 height 21
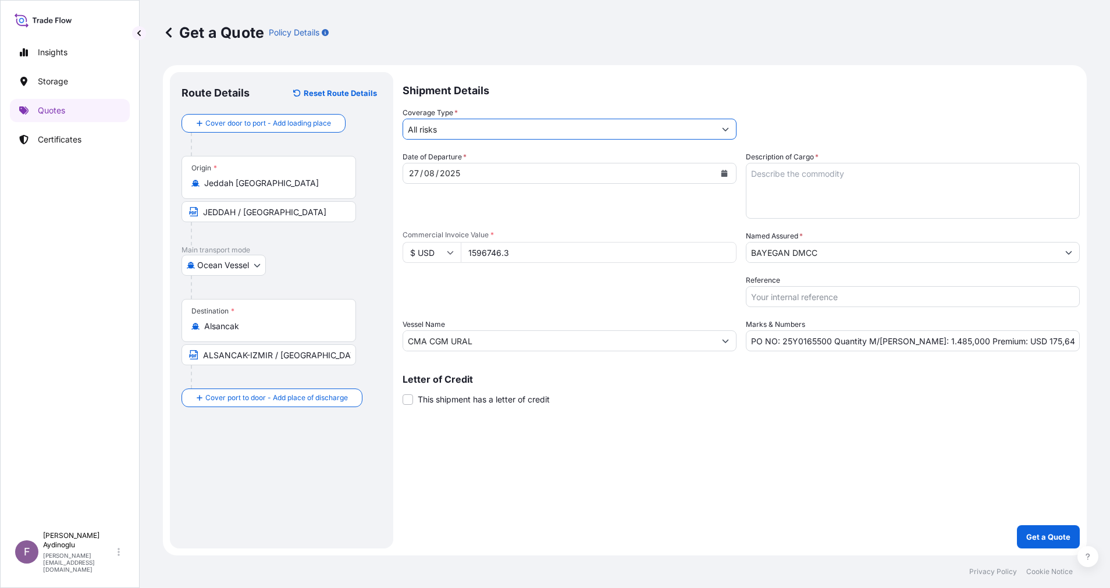
drag, startPoint x: 674, startPoint y: 440, endPoint x: 675, endPoint y: 432, distance: 7.6
click at [675, 392] on div "Shipment Details Coverage Type * All risks Date of Departure * 27 / 08 / 2025 C…" at bounding box center [741, 310] width 677 height 477
click at [740, 346] on input "PO NO: 25Y0165500 Quantity M/[PERSON_NAME]: 1.485,000 Premium: USD 175,64" at bounding box center [913, 340] width 334 height 21
type input "PO NO: 25Y0165500 Quantity M/[PERSON_NAME]: 1.485,000 Premium: USD 175,64"
click at [740, 251] on input "BAYEGAN DMCC" at bounding box center [902, 252] width 312 height 21
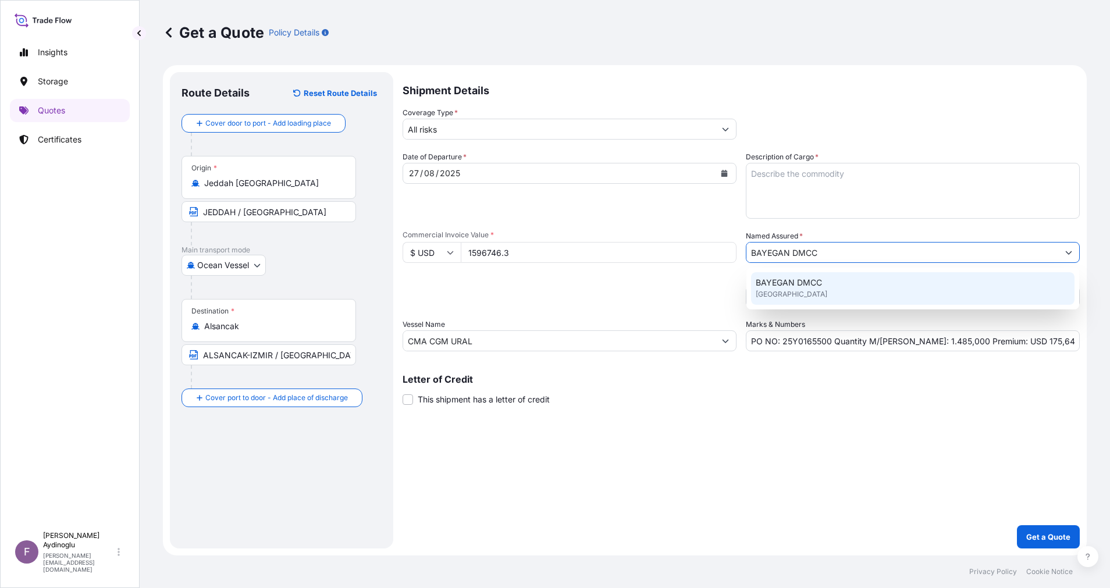
click at [740, 289] on div "BAYEGAN DMCC United Kingdom" at bounding box center [912, 288] width 323 height 33
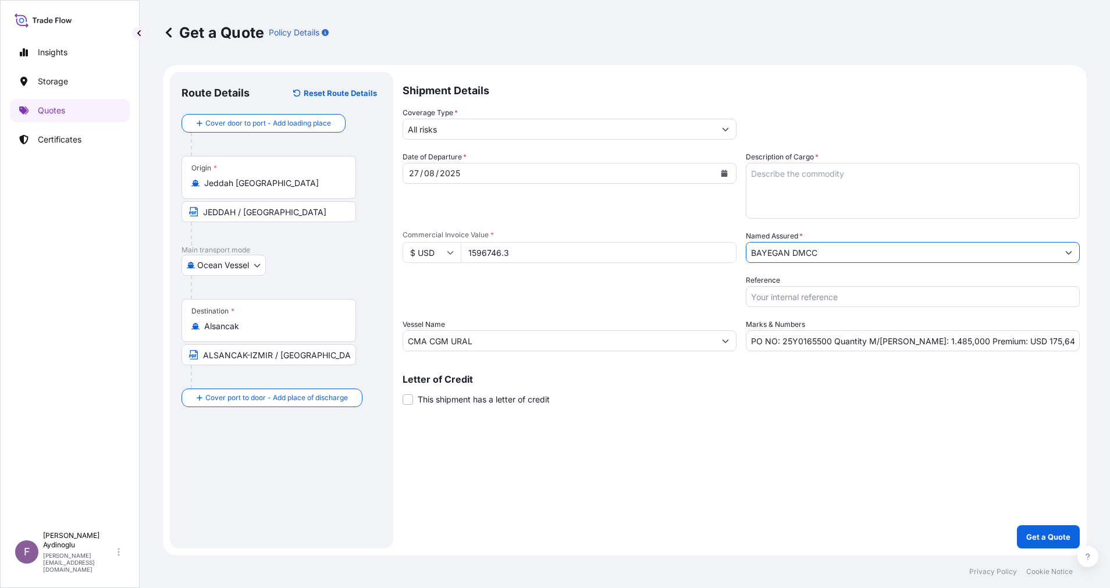
click at [740, 392] on div "Shipment Details Coverage Type * All risks Date of Departure * 27 / 08 / 2025 C…" at bounding box center [741, 310] width 677 height 477
click at [740, 187] on textarea "Description of Cargo *" at bounding box center [913, 191] width 334 height 56
paste textarea "PP H3030T"
type textarea "PP H3030T"
click at [740, 392] on div "Shipment Details Coverage Type * All risks Date of Departure * 27 / 08 / 2025 C…" at bounding box center [741, 310] width 677 height 477
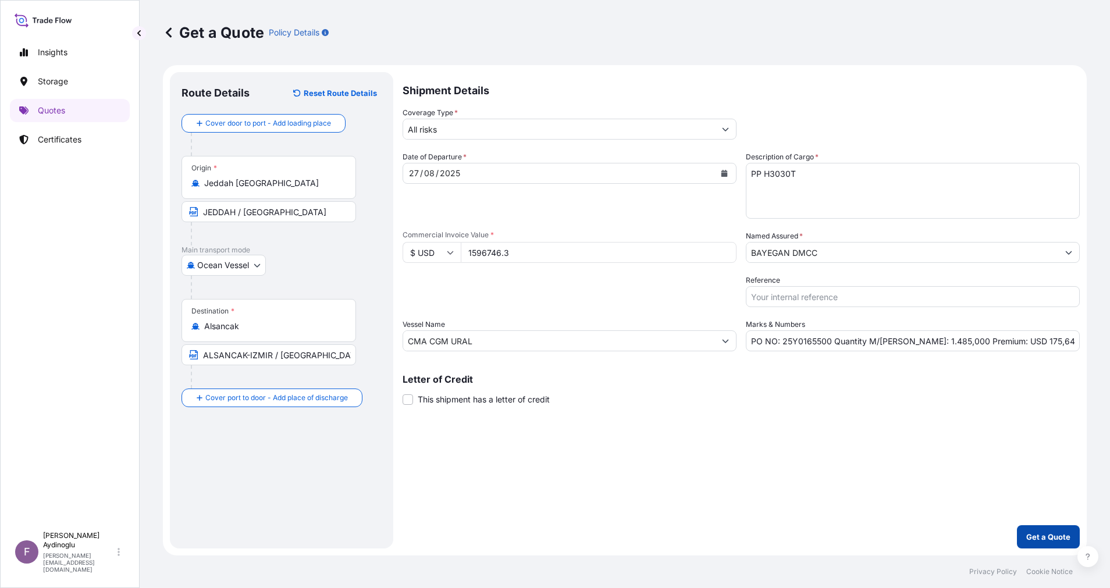
click at [740, 392] on p "Get a Quote" at bounding box center [1048, 537] width 44 height 12
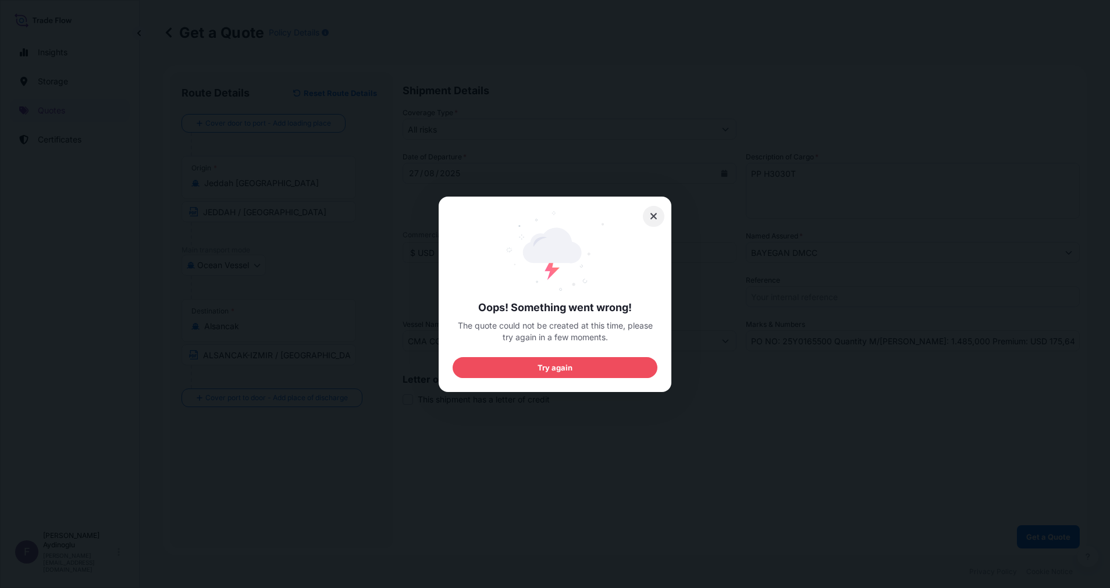
click at [650, 216] on icon at bounding box center [654, 216] width 8 height 10
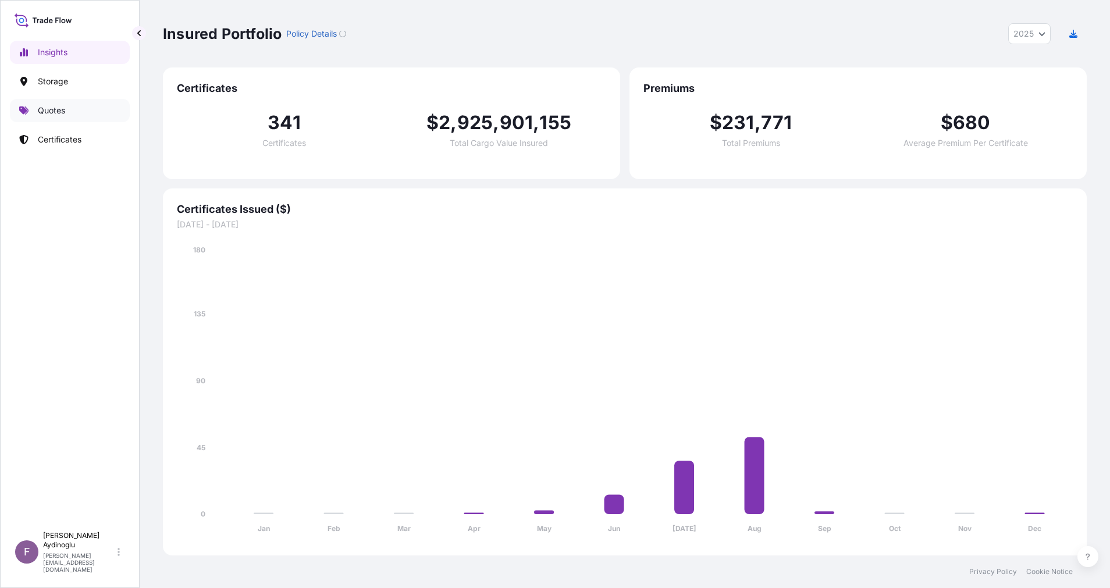
click at [63, 113] on p "Quotes" at bounding box center [51, 111] width 27 height 12
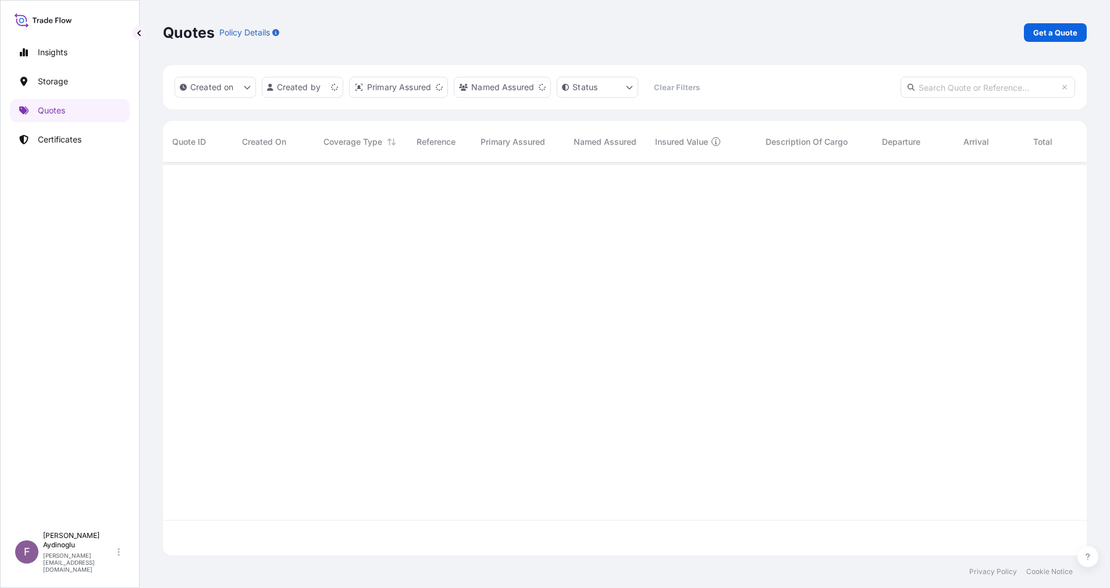
scroll to position [386, 911]
click at [1051, 33] on p "Get a Quote" at bounding box center [1055, 33] width 44 height 12
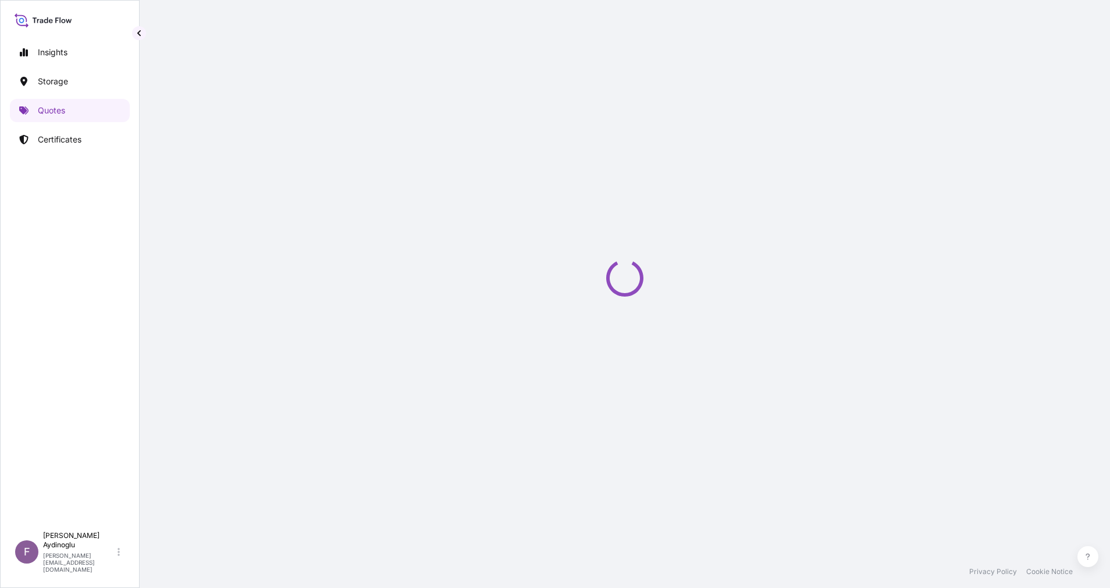
select select "Ocean Vessel"
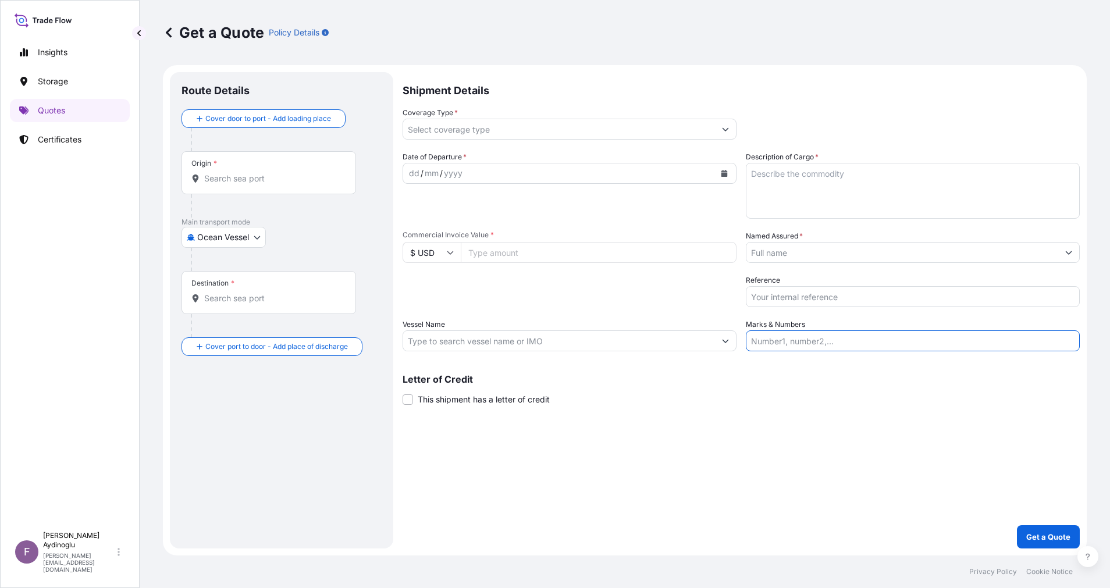
click at [893, 339] on input "Marks & Numbers" at bounding box center [913, 340] width 334 height 21
type input "PO NO: 25Y0165500 Quantity M/[PERSON_NAME]: 1.485,000 Premium: USD 175,64"
type input "Jeddah [GEOGRAPHIC_DATA]"
type input "Alsancak"
type input "All risks"
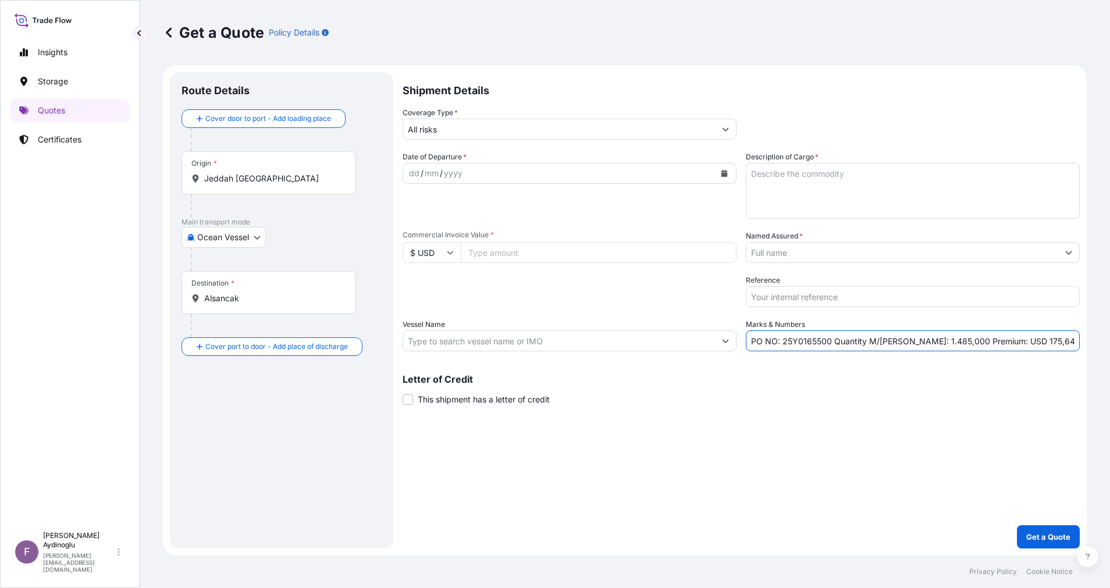
type input "1596746.3"
type input "BAYEGAN DMCC"
type input "CMA CGM URAL"
click at [780, 428] on div "Shipment Details Coverage Type * All risks Date of Departure * dd / mm / yyyy C…" at bounding box center [741, 310] width 677 height 477
click at [300, 179] on input "Jeddah [GEOGRAPHIC_DATA]" at bounding box center [272, 179] width 137 height 12
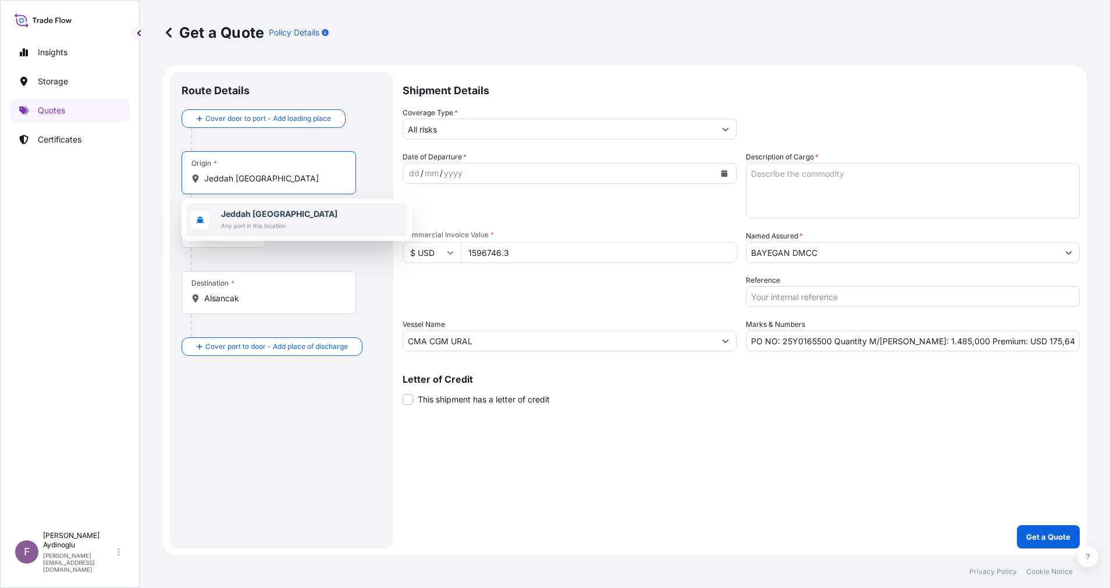
click at [291, 221] on span "Any port in this location" at bounding box center [279, 226] width 116 height 12
click at [329, 254] on div "Main transport mode Ocean Vessel Ocean Vessel Air Land" at bounding box center [282, 245] width 200 height 54
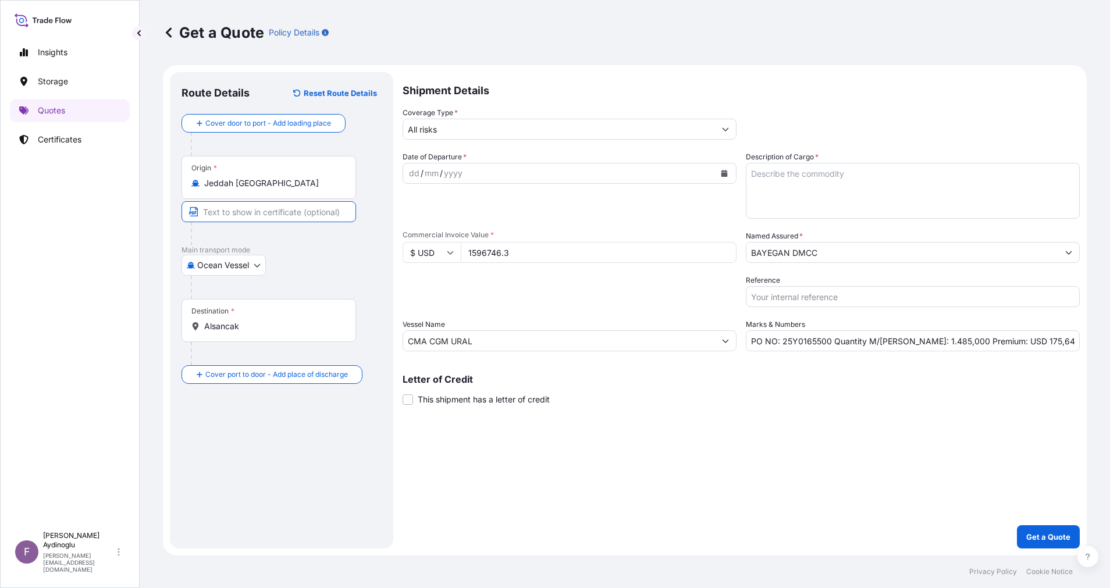
click at [264, 211] on input "Text to appear on certificate" at bounding box center [269, 211] width 175 height 21
type input "JEDDAH / SAUDI ARABIA"
click at [303, 318] on div "Destination * Alsancak" at bounding box center [269, 320] width 175 height 43
click at [303, 321] on input "Alsancak" at bounding box center [272, 327] width 137 height 12
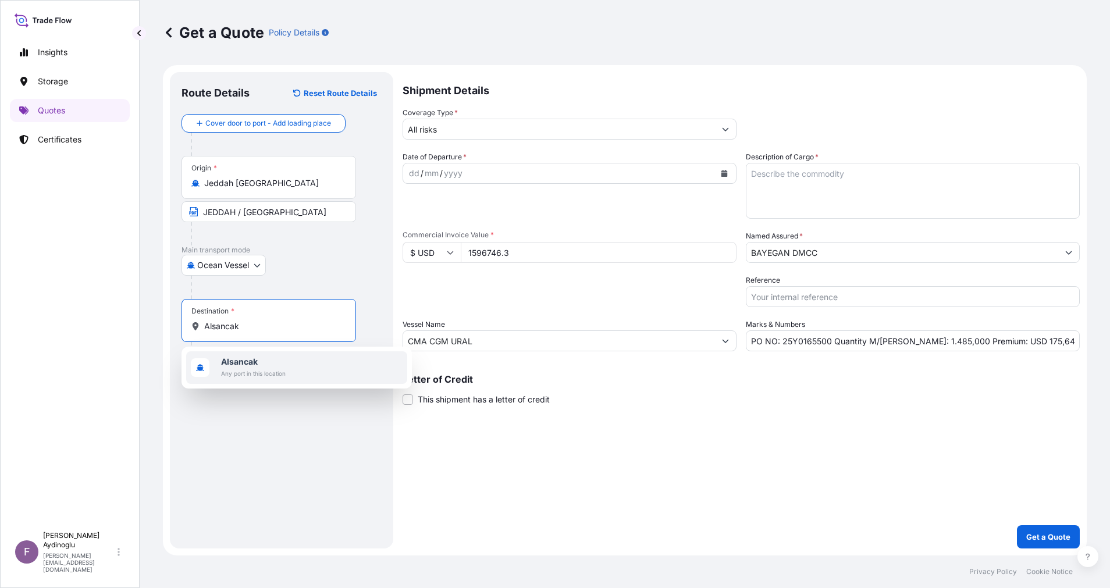
click at [292, 368] on div "Alsancak Any port in this location" at bounding box center [296, 367] width 221 height 33
click at [283, 453] on div "Route Details Reset Route Details Cover door to port - Add loading place Place …" at bounding box center [282, 310] width 200 height 453
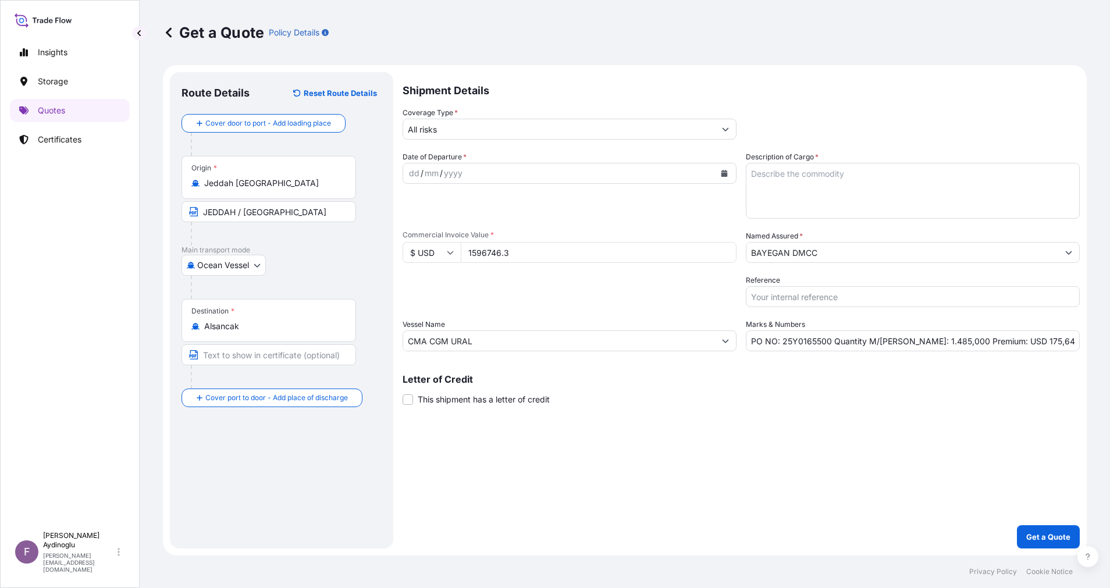
click at [282, 357] on input "Text to appear on certificate" at bounding box center [269, 354] width 175 height 21
type input "ALSANCAK-IZMIR / TURKEY"
click at [412, 173] on div "dd" at bounding box center [414, 173] width 13 height 14
click at [861, 247] on input "BAYEGAN DMCC" at bounding box center [902, 252] width 312 height 21
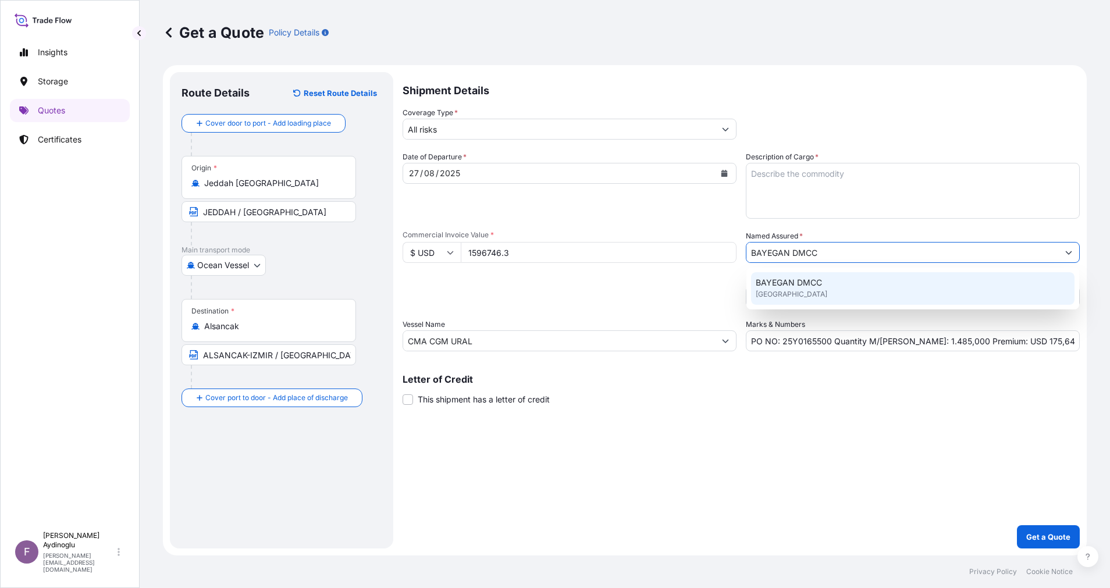
click at [845, 292] on div "BAYEGAN DMCC United Kingdom" at bounding box center [912, 288] width 323 height 33
click at [864, 176] on textarea "Description of Cargo *" at bounding box center [913, 191] width 334 height 56
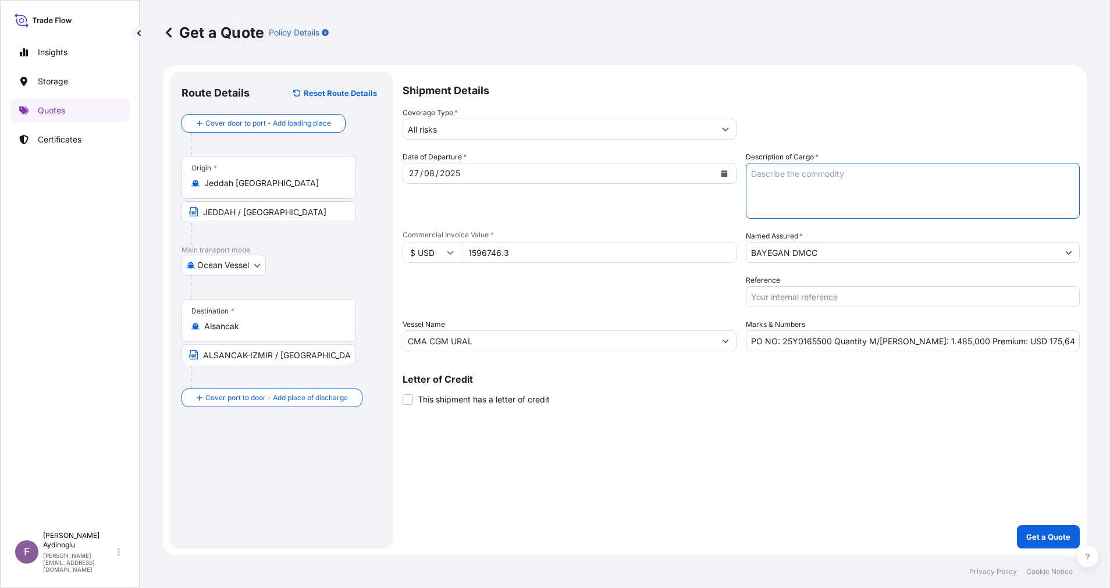
paste textarea "PP H3030T"
type textarea "PP H3030T"
click at [778, 416] on div "Shipment Details Coverage Type * All risks Date of Departure * 27 / 08 / 2025 C…" at bounding box center [741, 310] width 677 height 477
click at [749, 123] on div "Coverage Type * All risks" at bounding box center [741, 123] width 677 height 33
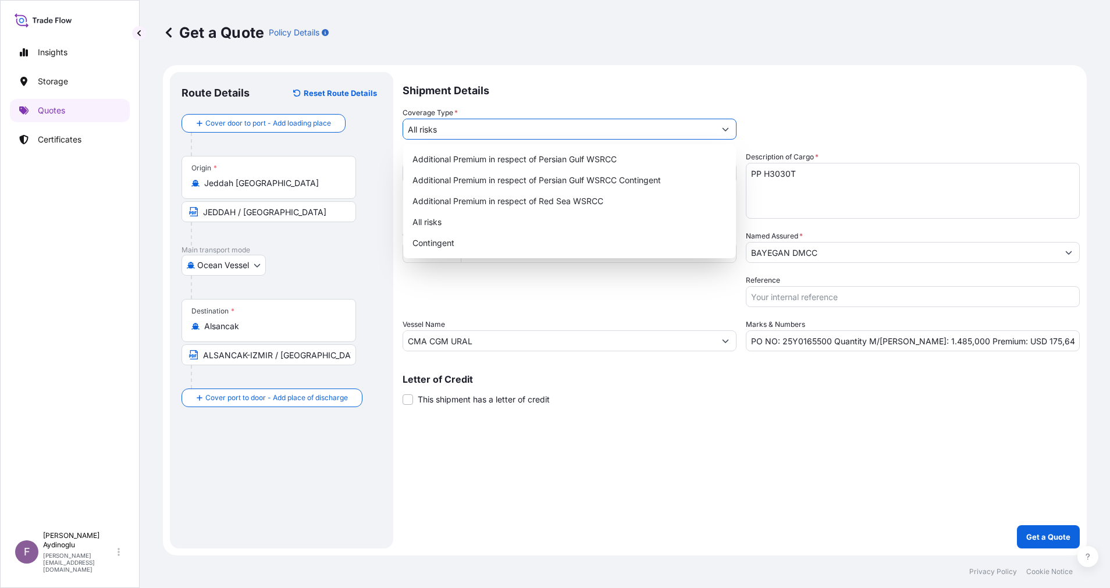
click at [728, 129] on icon "Show suggestions" at bounding box center [725, 129] width 7 height 7
click at [536, 220] on div "All risks" at bounding box center [569, 222] width 323 height 21
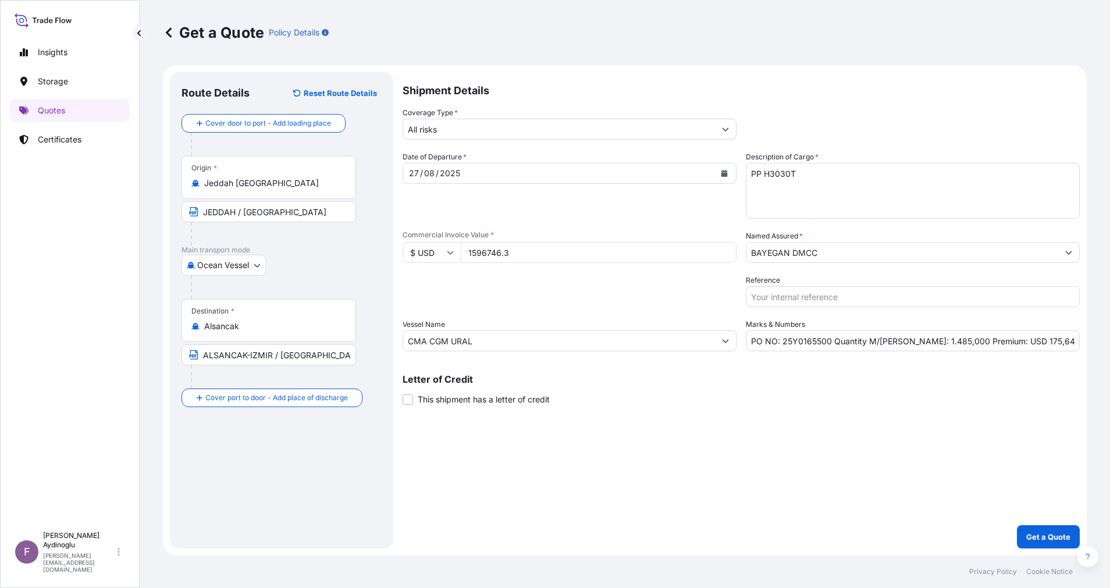
click at [719, 509] on div "Shipment Details Coverage Type * All risks Date of Departure * 27 / 08 / 2025 C…" at bounding box center [741, 310] width 677 height 477
click at [1050, 536] on p "Get a Quote" at bounding box center [1048, 537] width 44 height 12
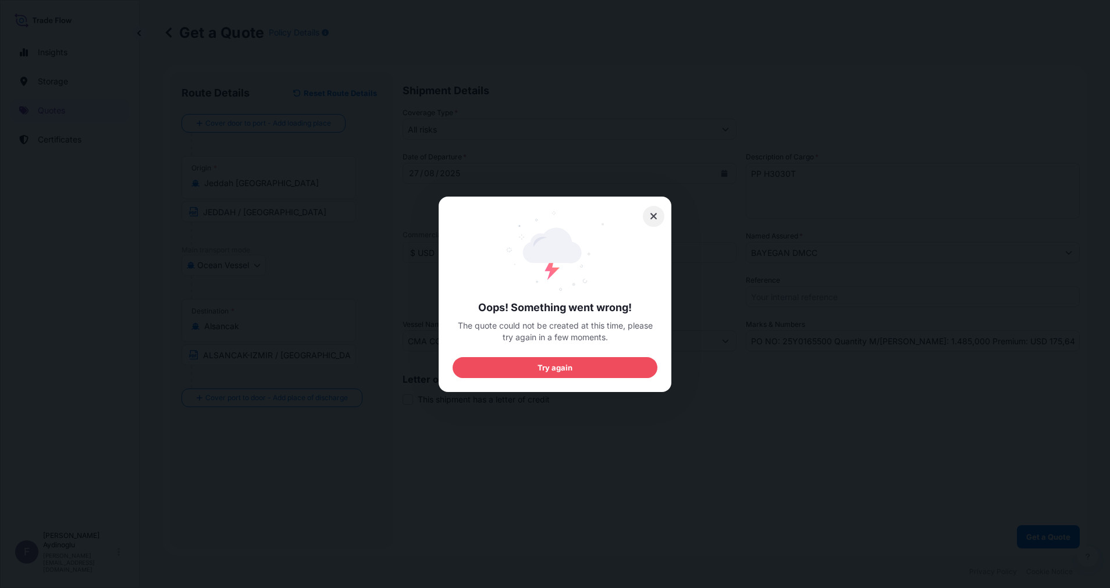
click at [650, 221] on icon at bounding box center [654, 216] width 8 height 10
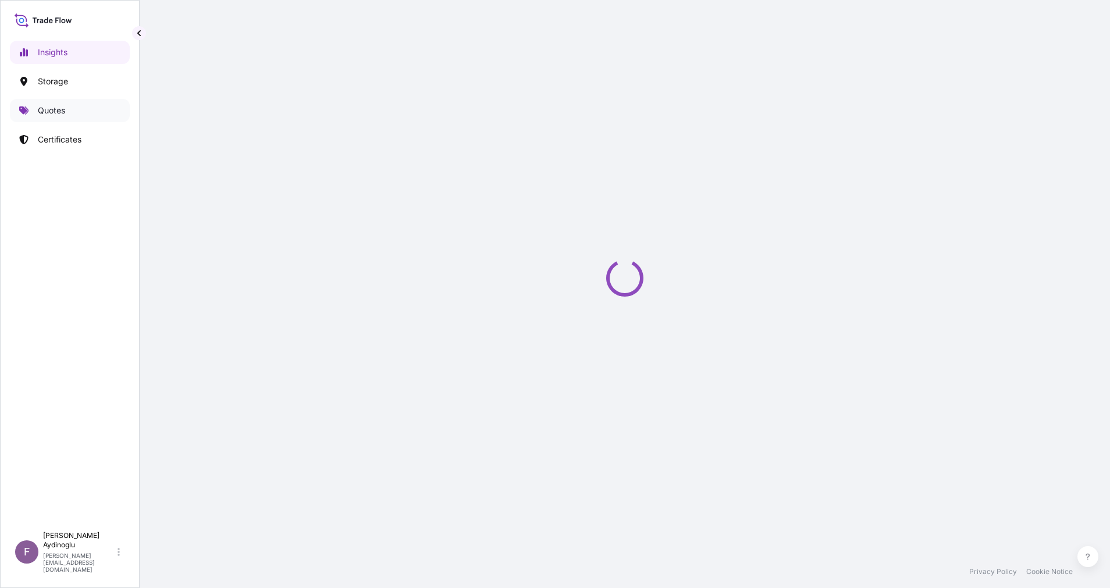
select select "2025"
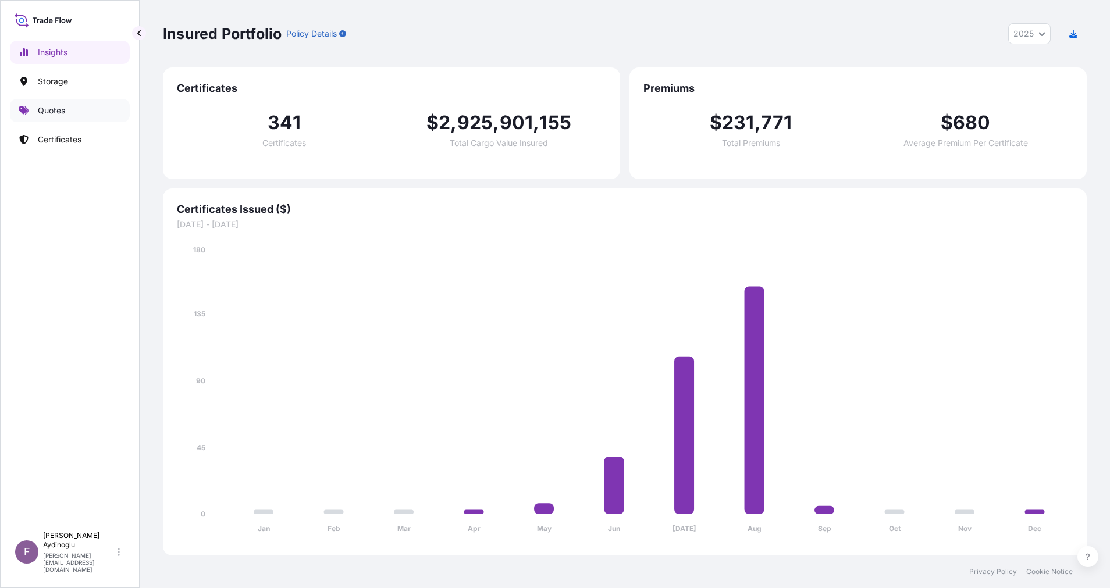
click at [76, 116] on link "Quotes" at bounding box center [70, 110] width 120 height 23
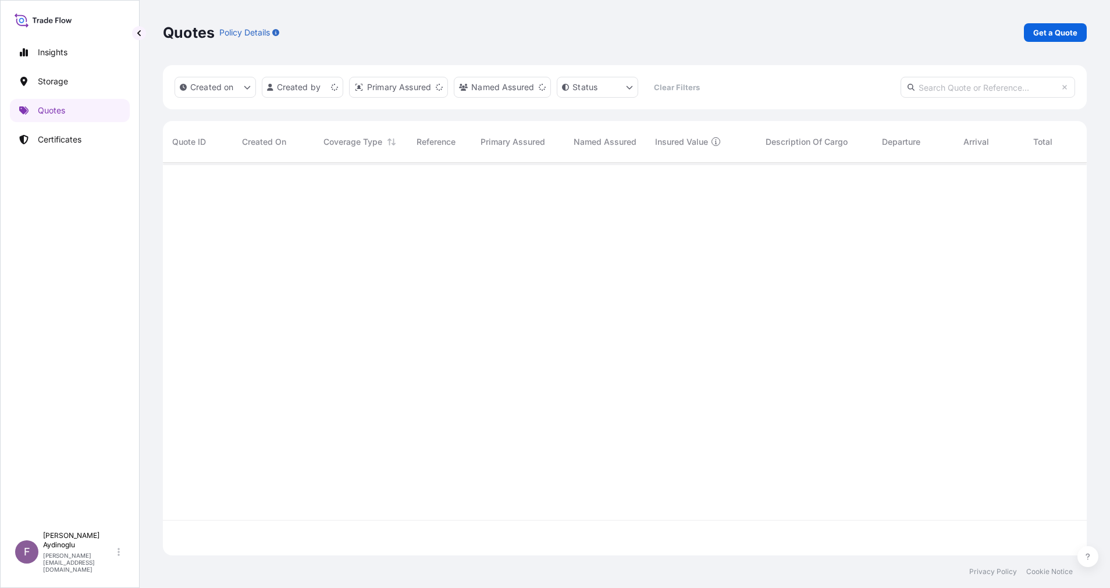
scroll to position [386, 911]
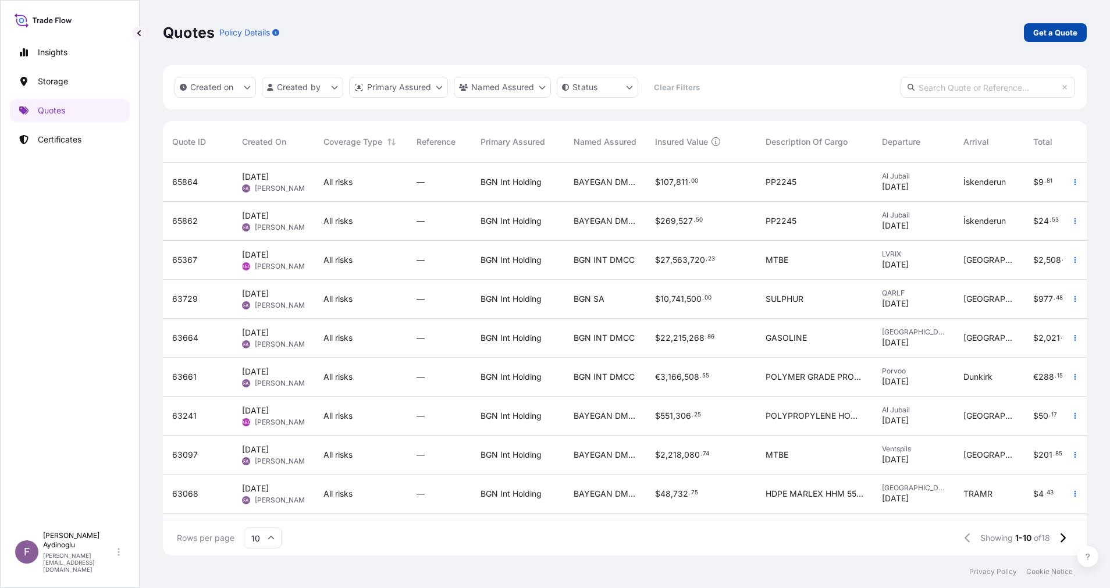
click at [1058, 40] on link "Get a Quote" at bounding box center [1055, 32] width 63 height 19
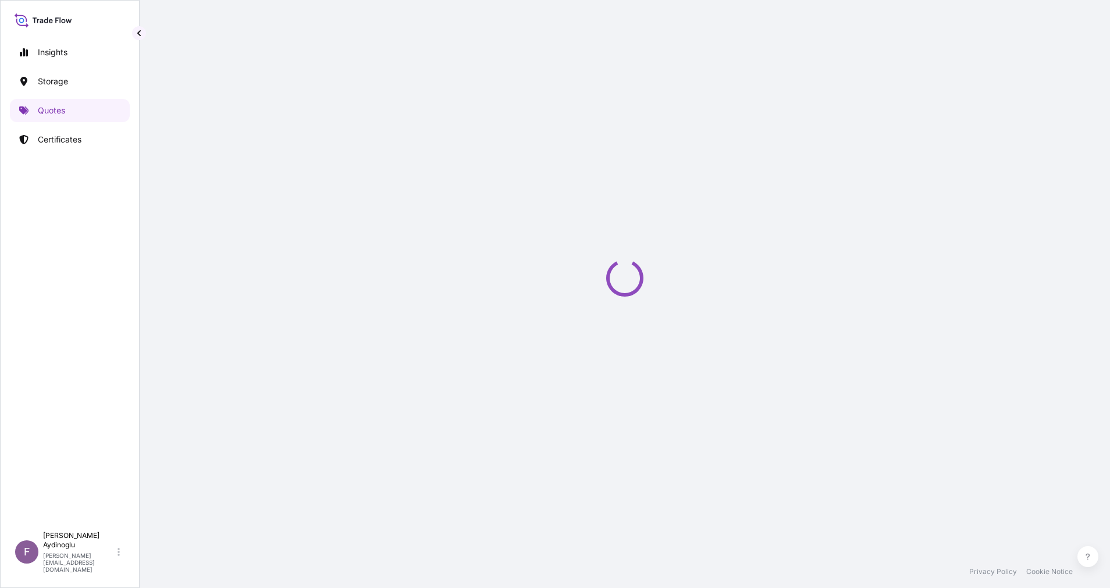
select select "Ocean Vessel"
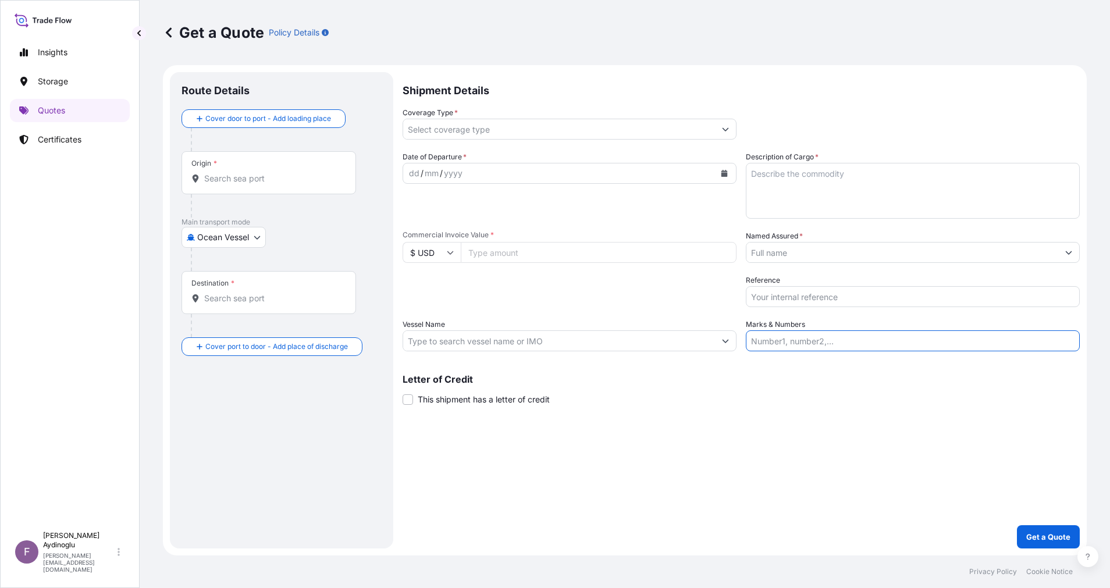
click at [894, 345] on input "Marks & Numbers" at bounding box center [913, 340] width 334 height 21
type input "PO NO: 25Y0165500 Quantity M/[PERSON_NAME]: 1.485,000 Premium: USD 175,64"
type input "Jeddah [GEOGRAPHIC_DATA]"
type input "Alsancak"
type input "All risks"
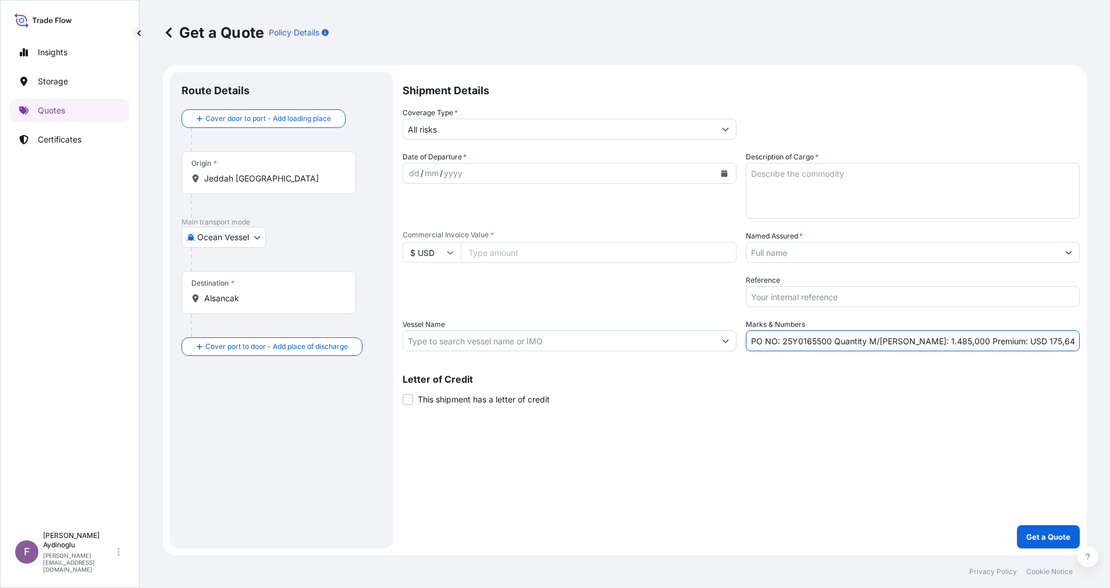
type input "1596746.3"
type input "BAYEGAN DMCC"
type input "CMA CGM URAL"
